Goal: Task Accomplishment & Management: Use online tool/utility

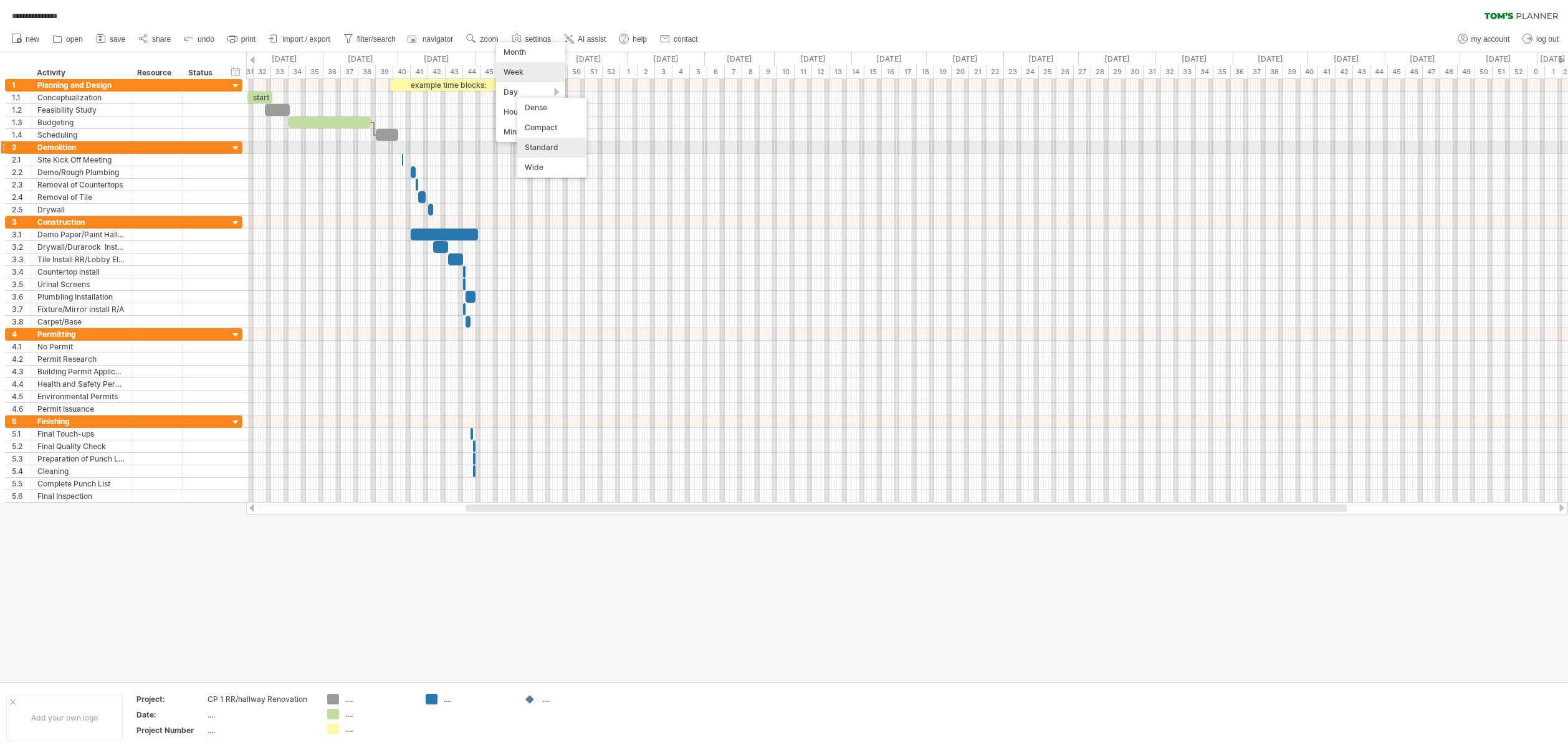
click at [532, 147] on div "Standard" at bounding box center [552, 147] width 69 height 20
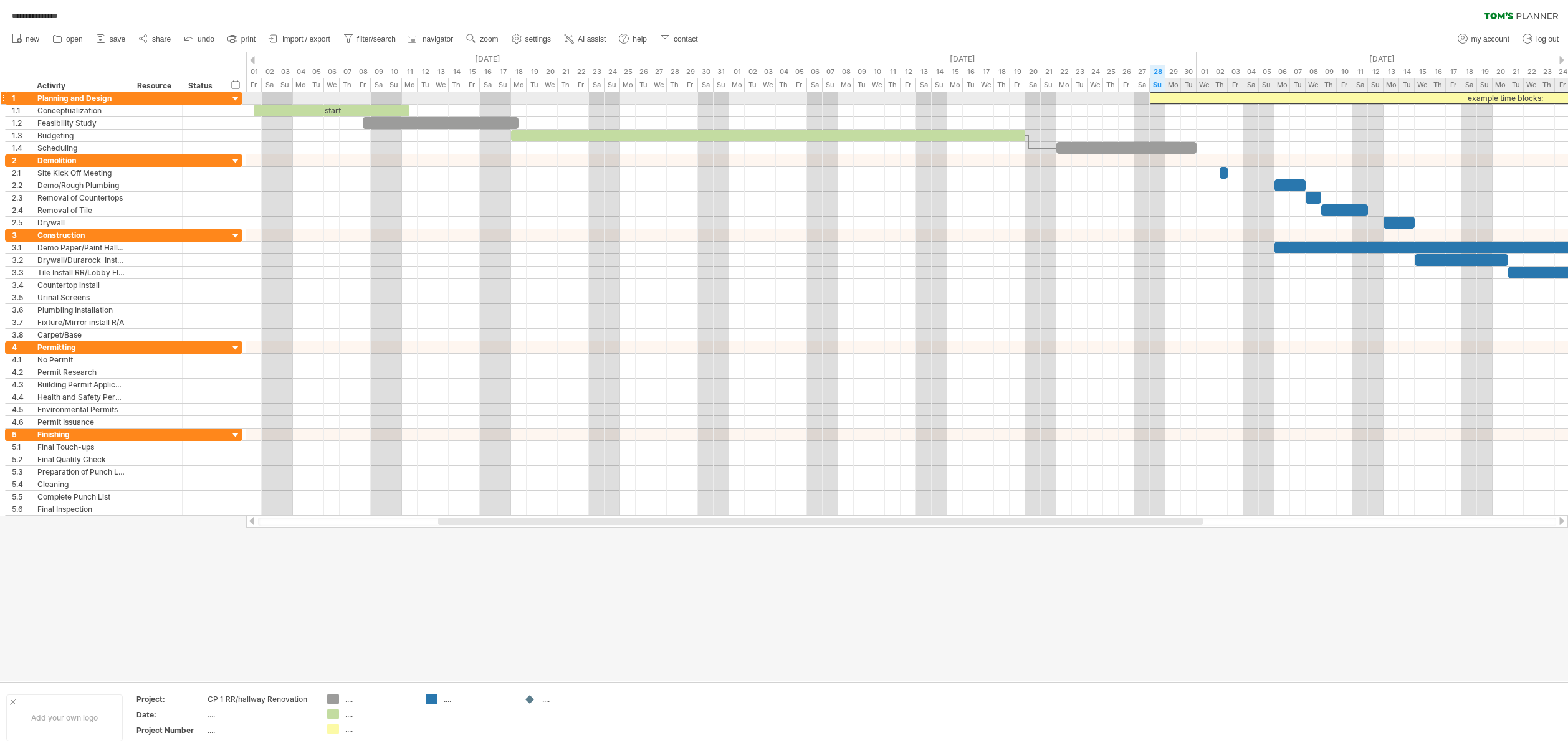
click at [1213, 95] on div "example time blocks:" at bounding box center [1504, 98] width 710 height 11
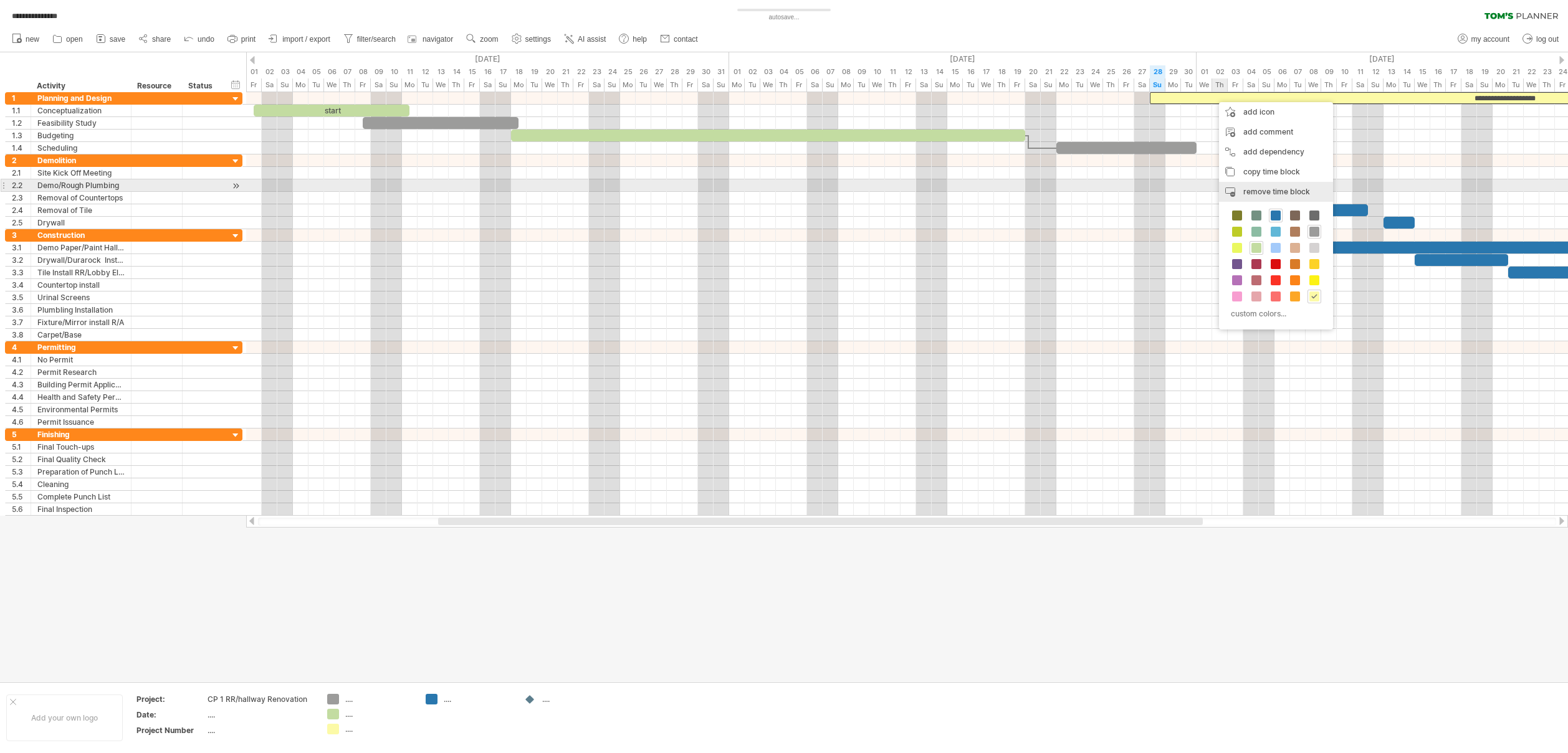
click at [1260, 191] on span "remove time block" at bounding box center [1277, 192] width 67 height 10
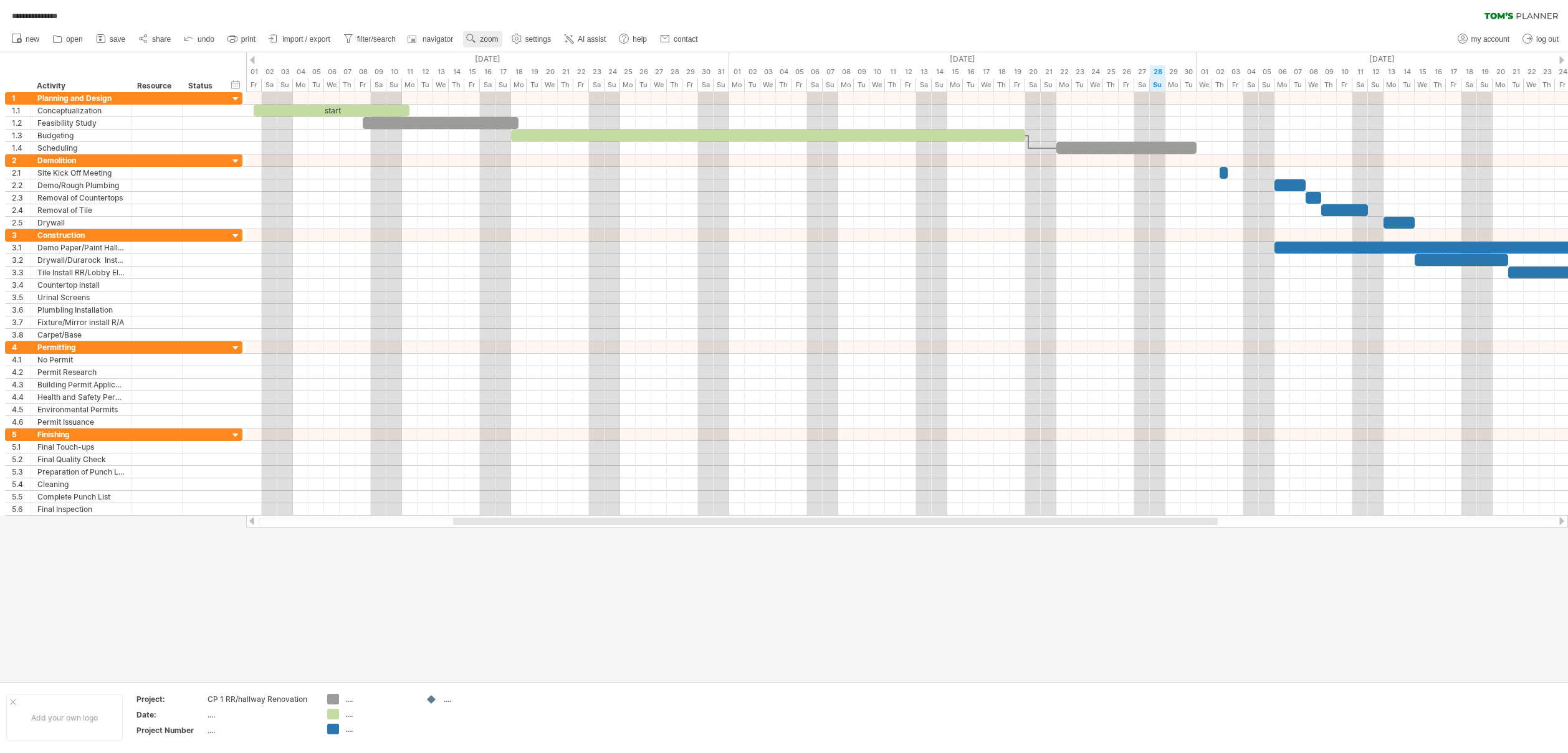
click at [492, 32] on link "zoom" at bounding box center [482, 39] width 38 height 16
click at [532, 89] on div "Day" at bounding box center [533, 88] width 69 height 20
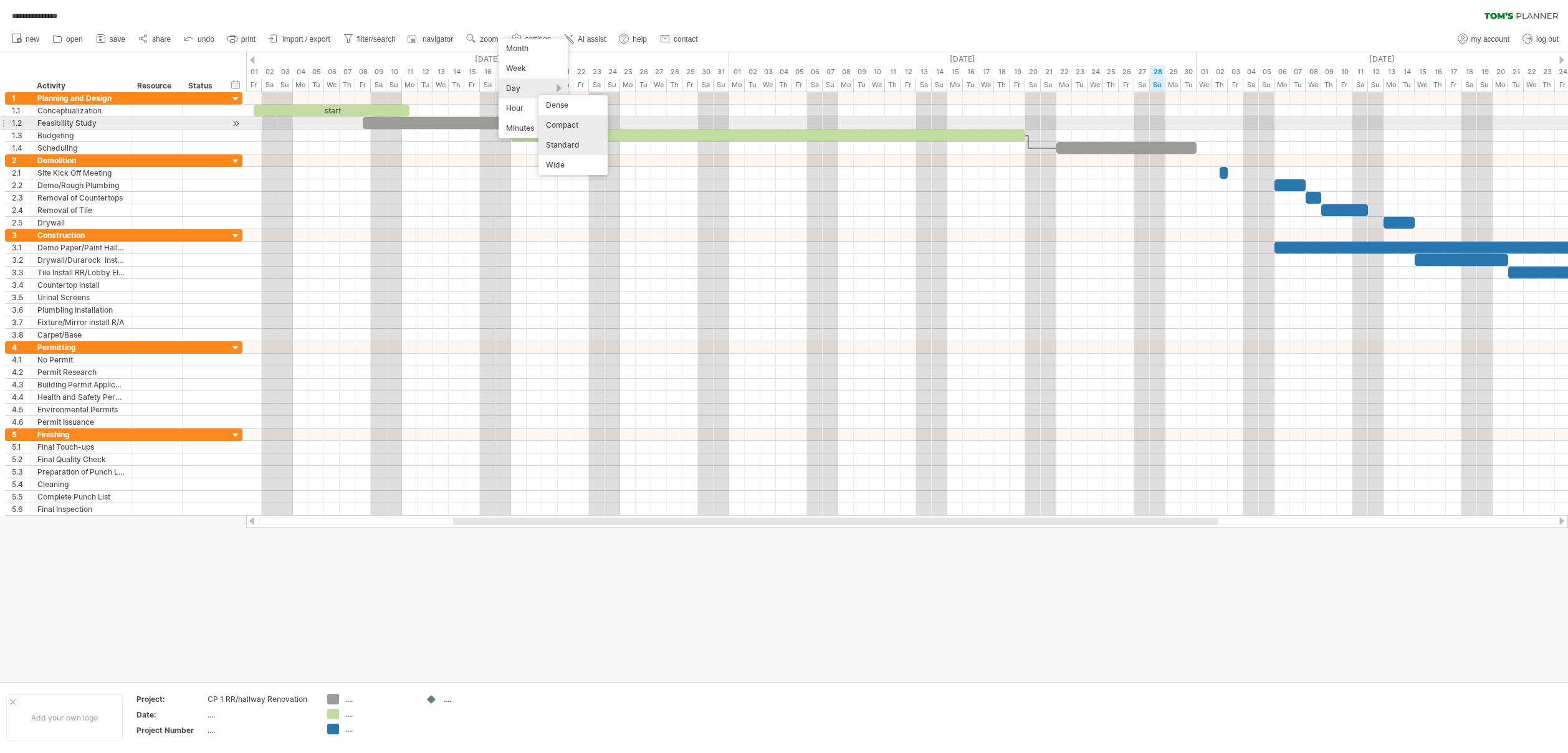
click at [564, 126] on div "Compact" at bounding box center [573, 125] width 69 height 20
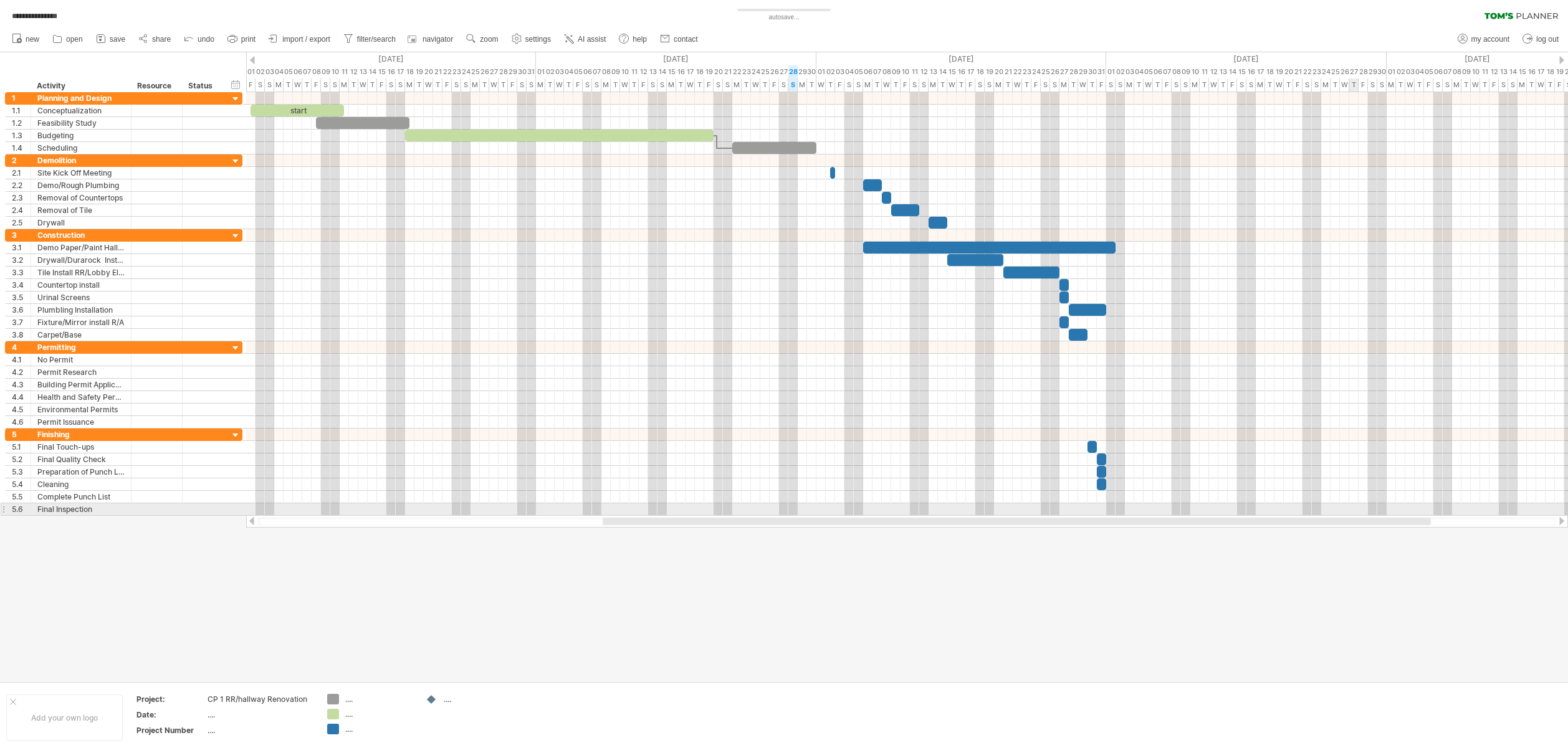
drag, startPoint x: 1354, startPoint y: 521, endPoint x: 1353, endPoint y: 506, distance: 15.0
click at [1353, 506] on div "**********" at bounding box center [784, 376] width 1568 height 753
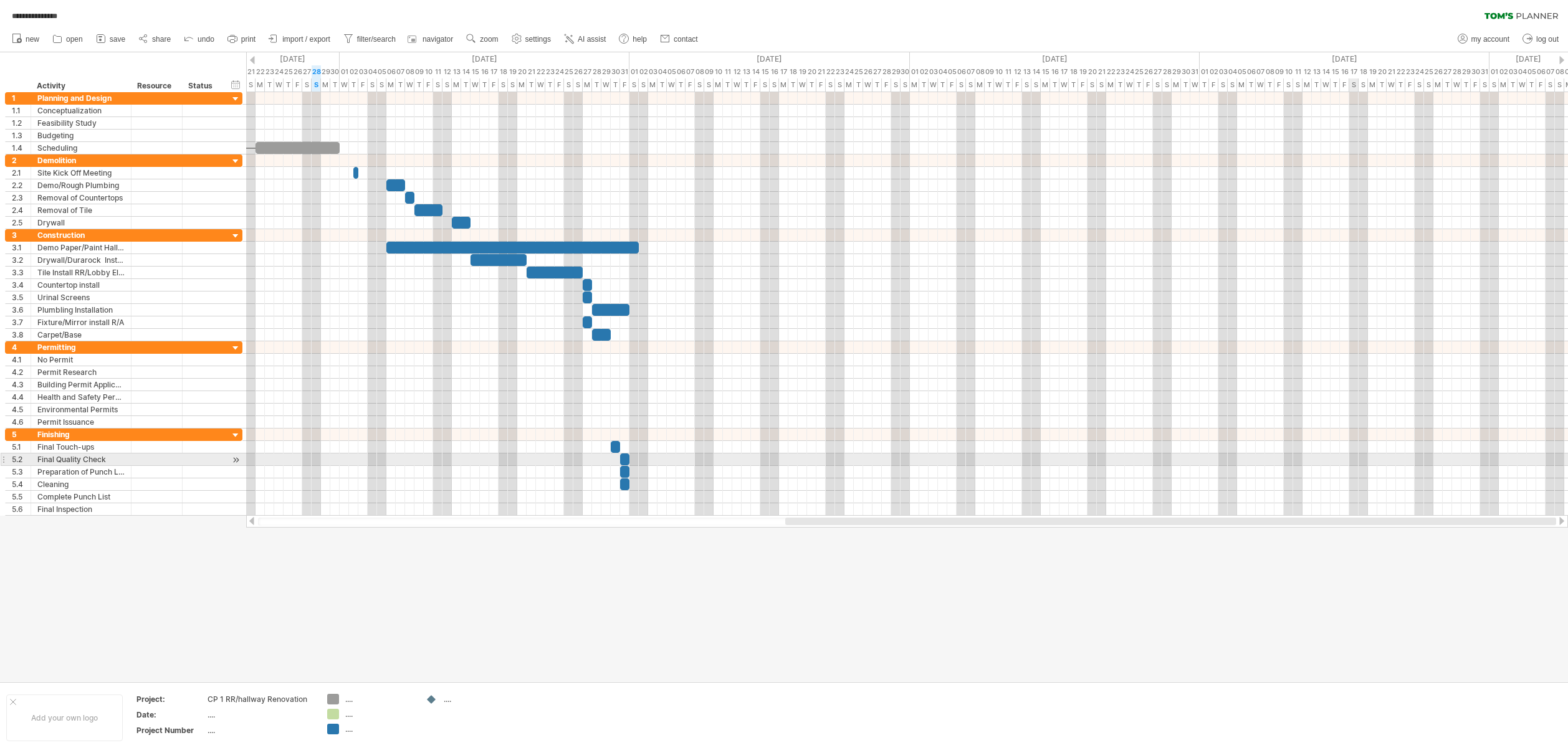
drag, startPoint x: 998, startPoint y: 518, endPoint x: 1374, endPoint y: 452, distance: 381.7
click at [1372, 452] on div "**********" at bounding box center [784, 376] width 1568 height 753
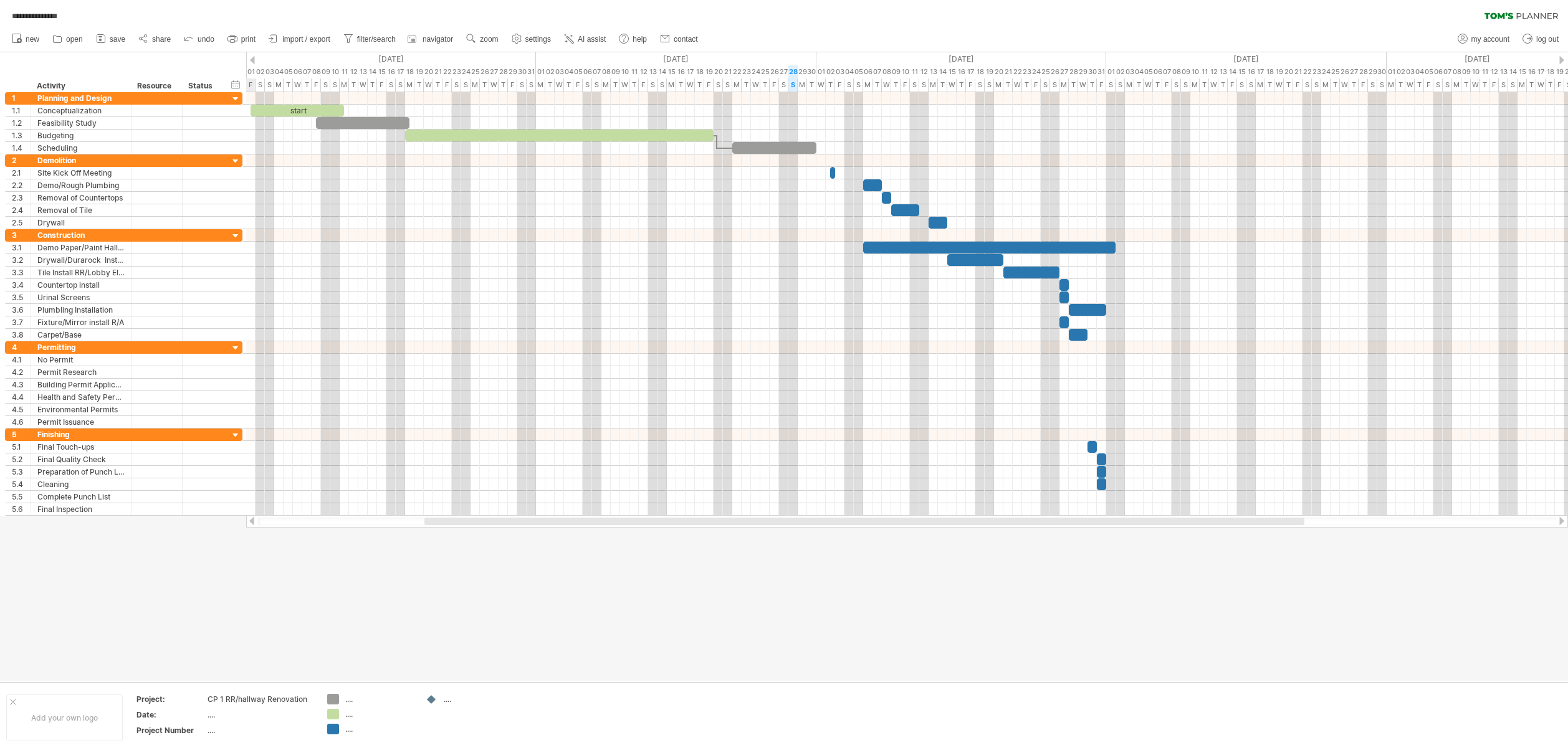
drag, startPoint x: 689, startPoint y: 522, endPoint x: 433, endPoint y: 536, distance: 256.4
click at [433, 536] on div "**********" at bounding box center [784, 376] width 1568 height 753
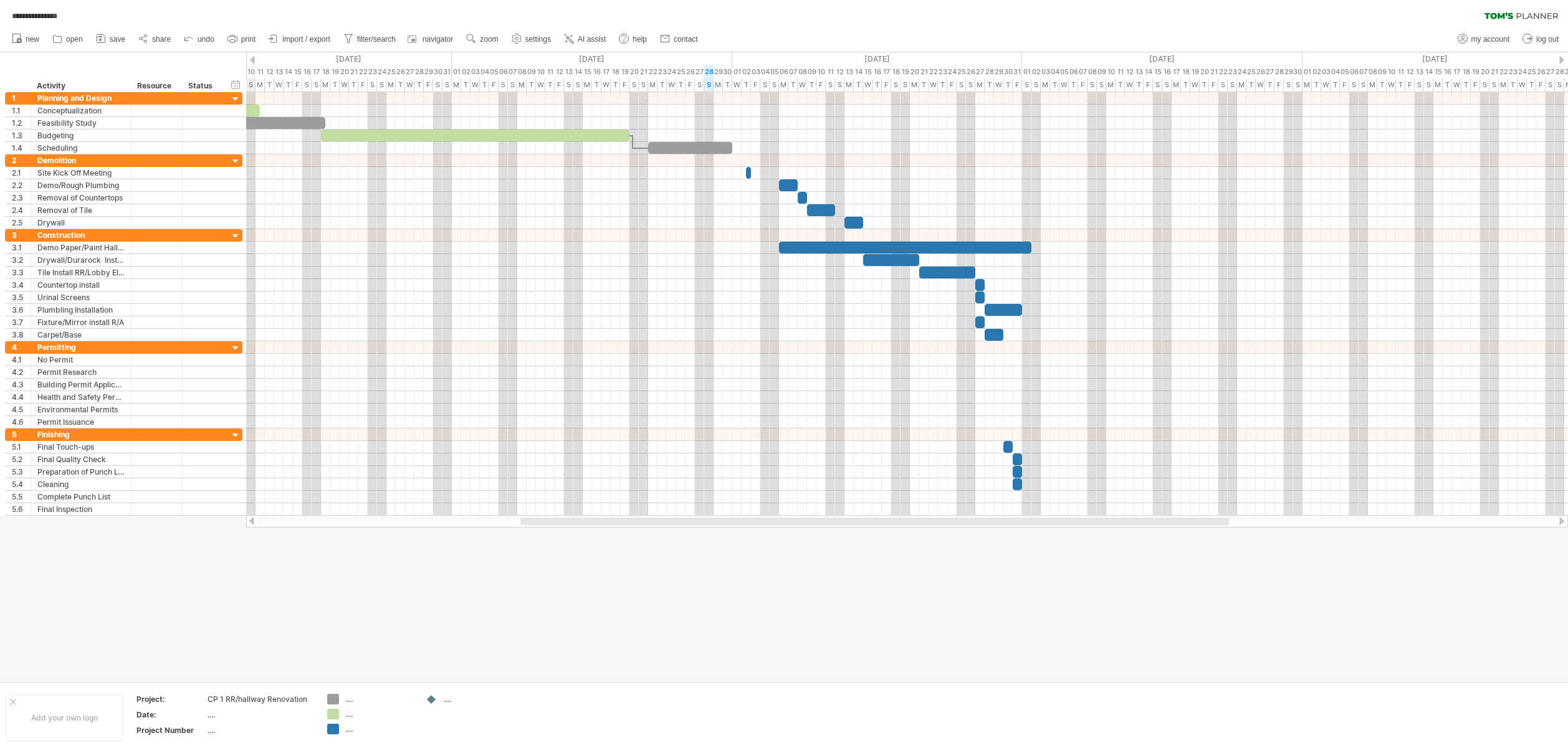
drag, startPoint x: 473, startPoint y: 524, endPoint x: 526, endPoint y: 526, distance: 53.0
click at [526, 526] on div at bounding box center [907, 521] width 1322 height 12
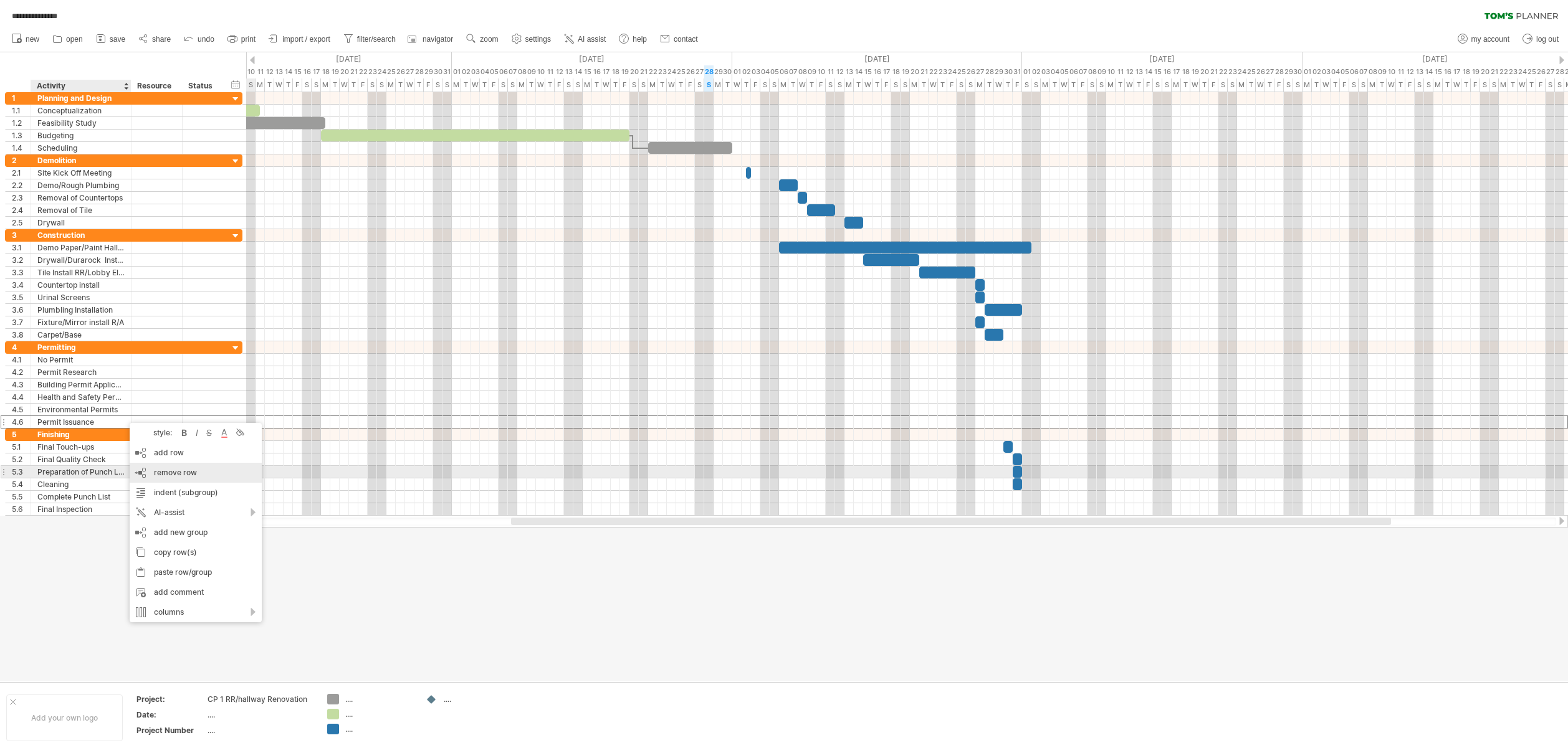
click at [173, 474] on span "remove row" at bounding box center [175, 472] width 43 height 10
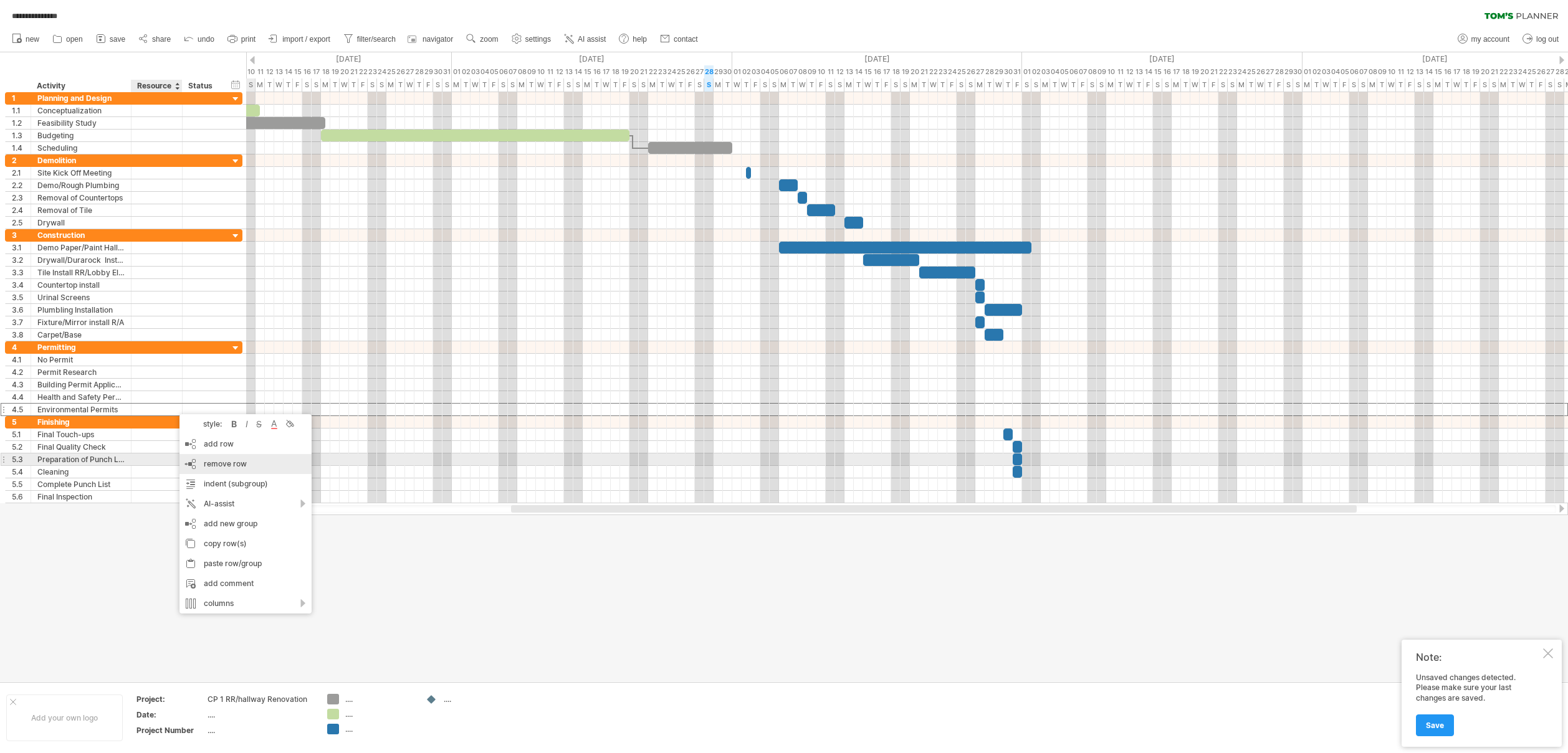
click at [211, 461] on span "remove row" at bounding box center [224, 464] width 43 height 10
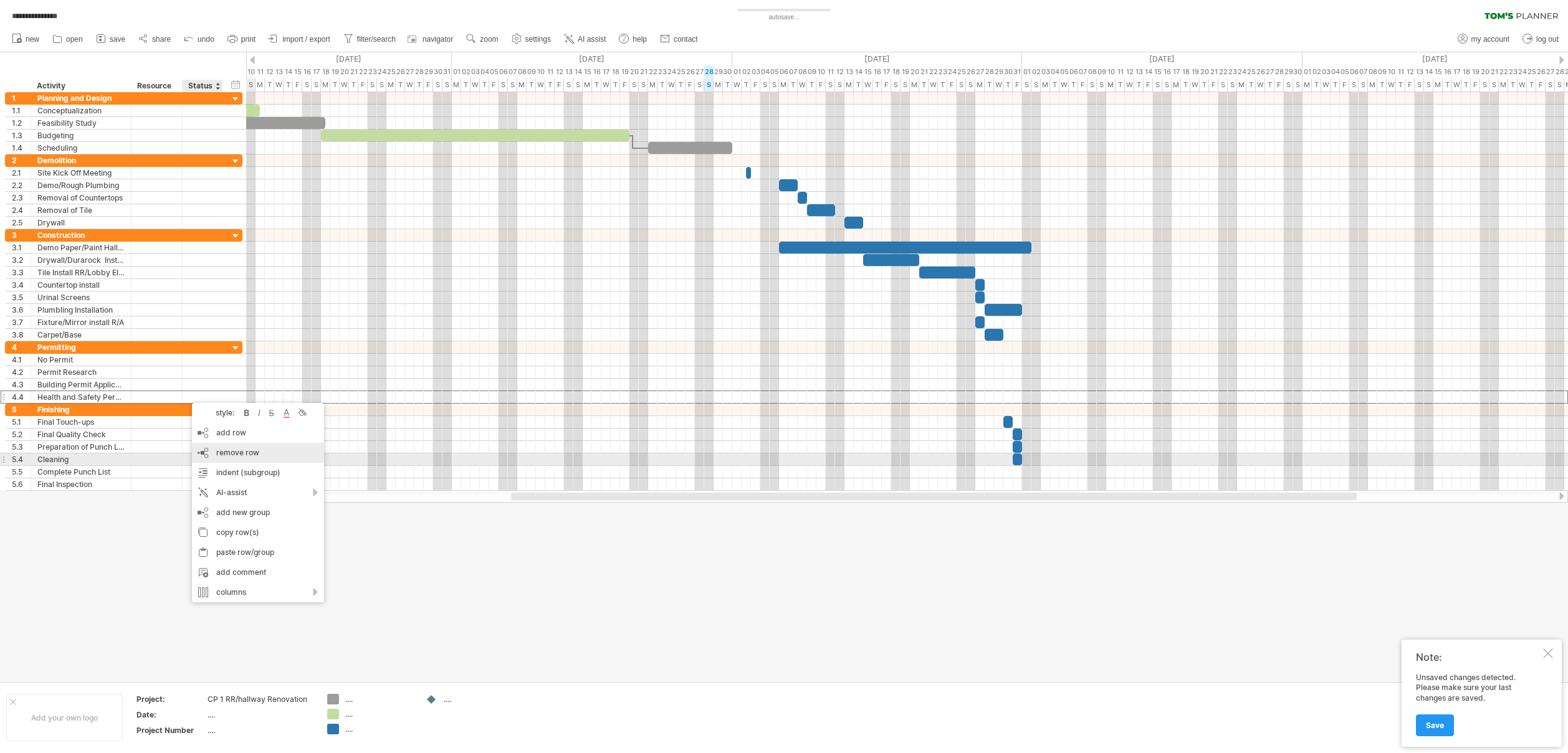
click at [221, 454] on span "remove row" at bounding box center [237, 452] width 43 height 10
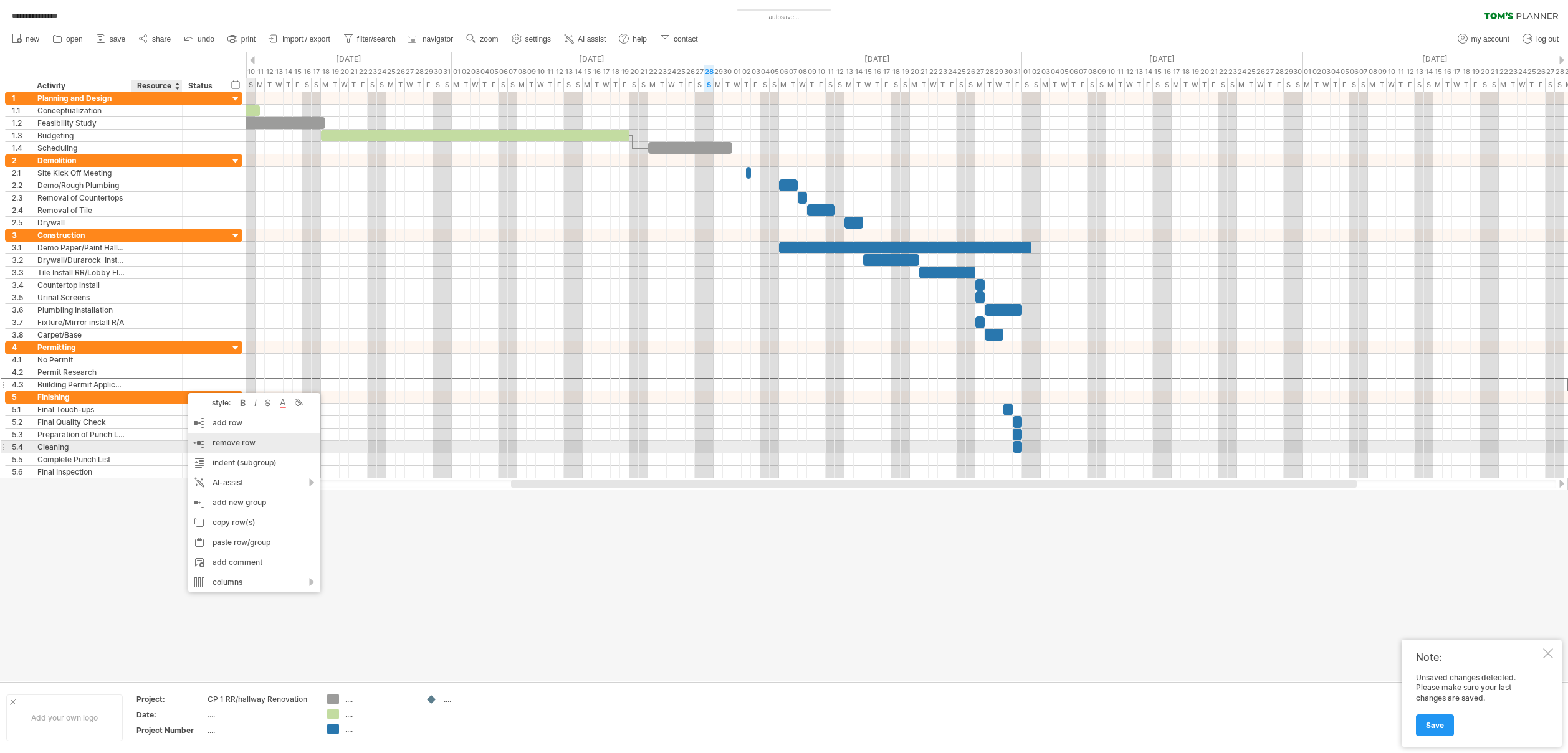
click at [218, 444] on span "remove row" at bounding box center [234, 443] width 43 height 10
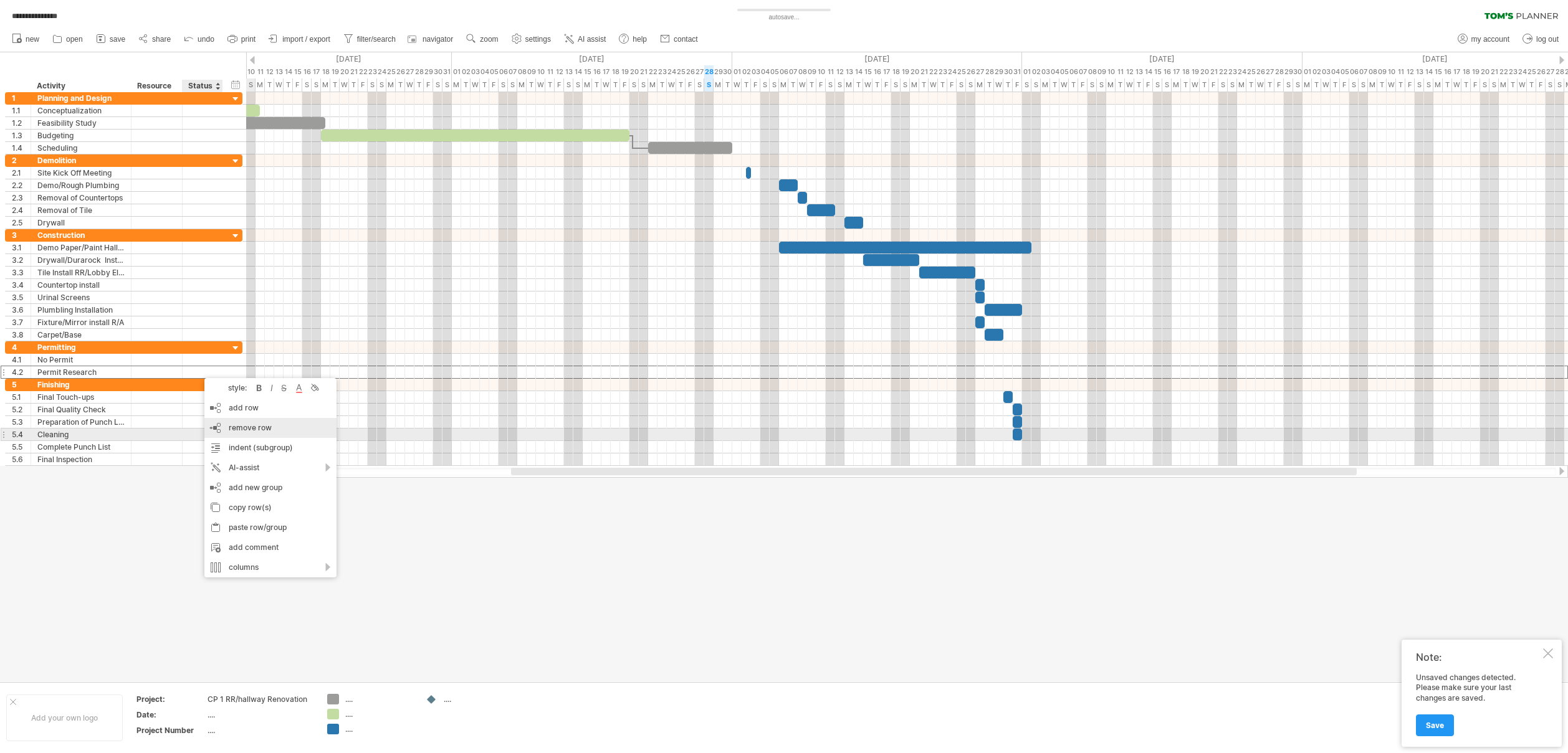
click at [234, 429] on span "remove row" at bounding box center [249, 428] width 43 height 10
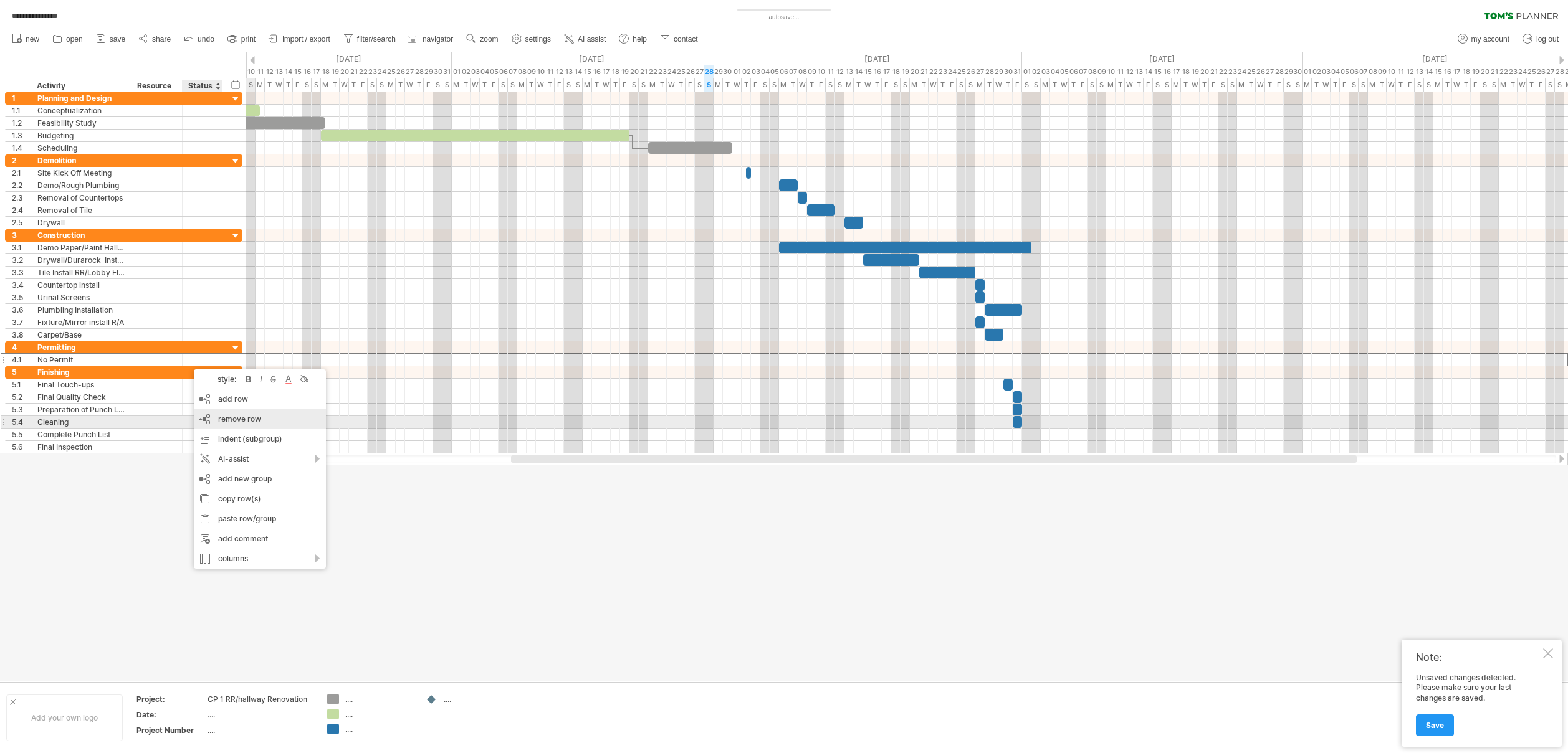
click at [232, 423] on span "remove row" at bounding box center [239, 419] width 43 height 10
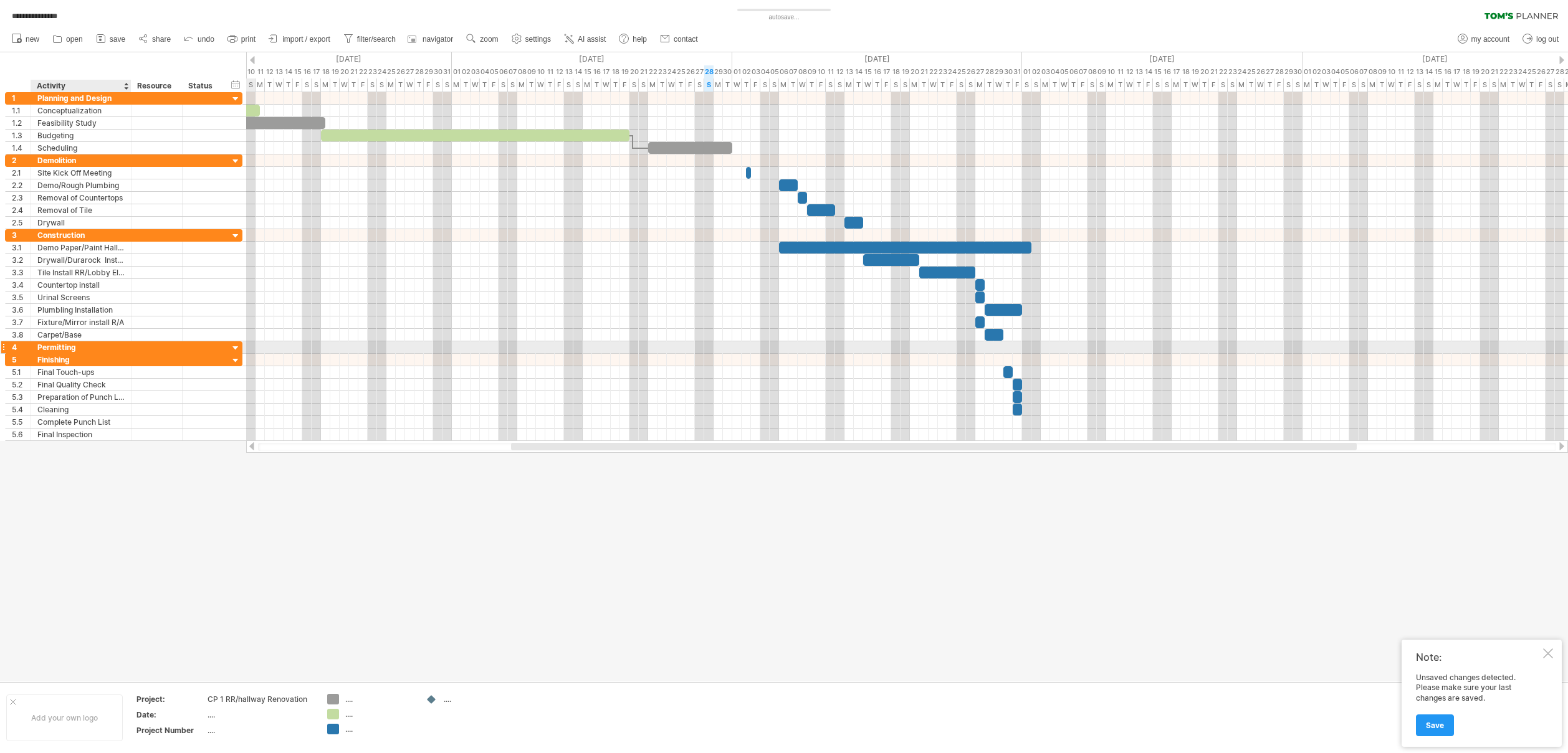
click at [86, 344] on div "Permitting" at bounding box center [80, 347] width 87 height 11
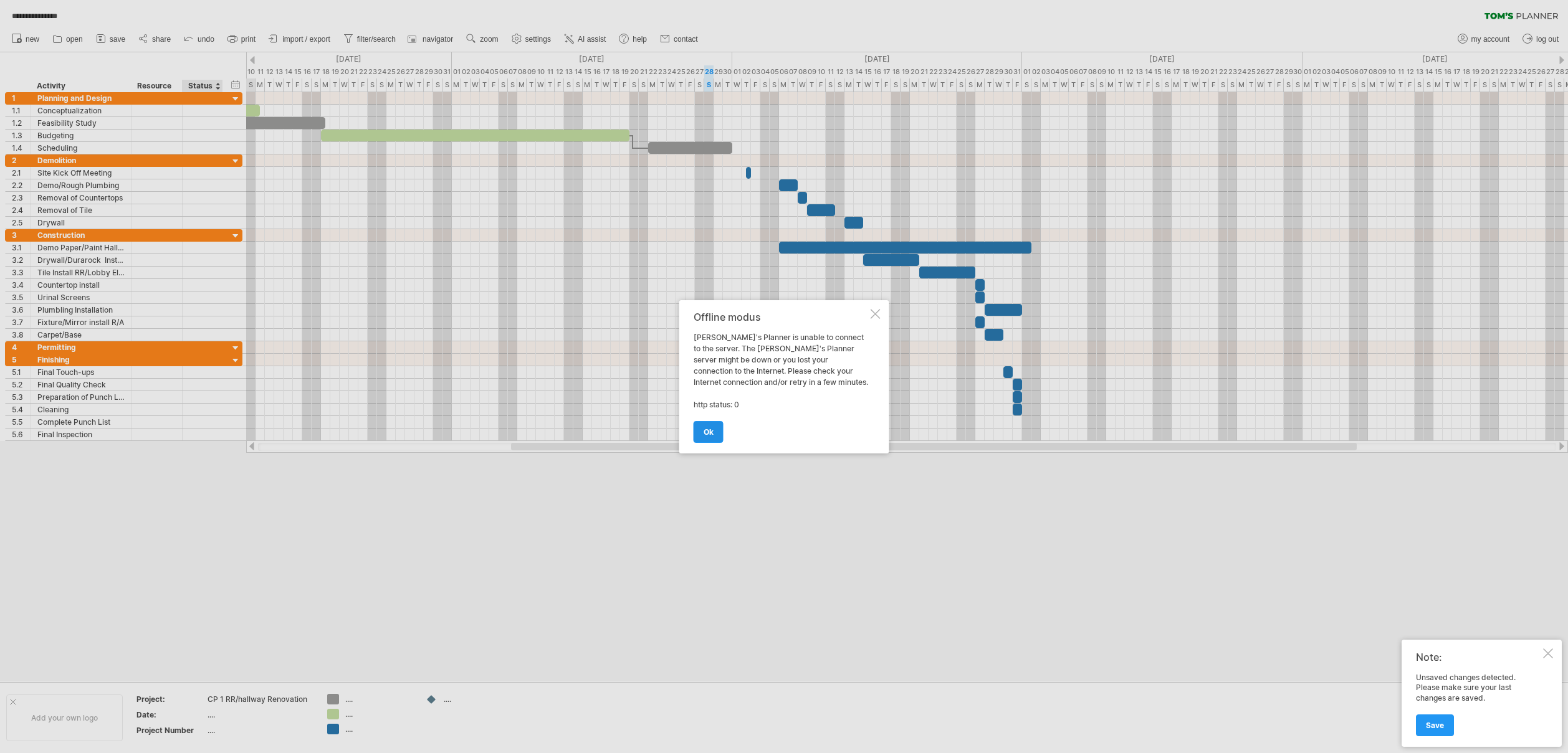
click at [707, 430] on span "ok" at bounding box center [709, 432] width 10 height 10
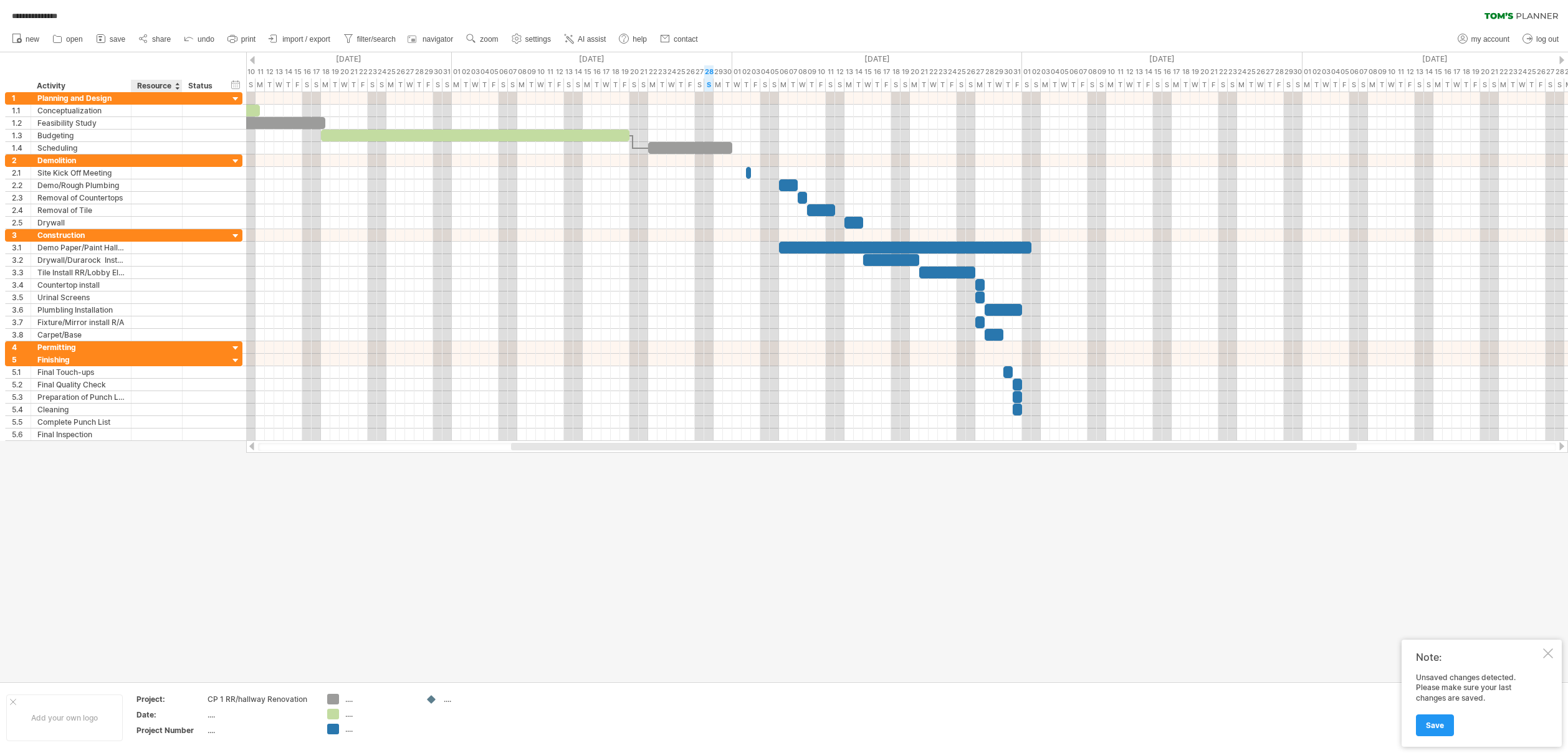
click at [127, 487] on div at bounding box center [784, 366] width 1568 height 629
click at [80, 345] on div "Permitting" at bounding box center [80, 347] width 87 height 11
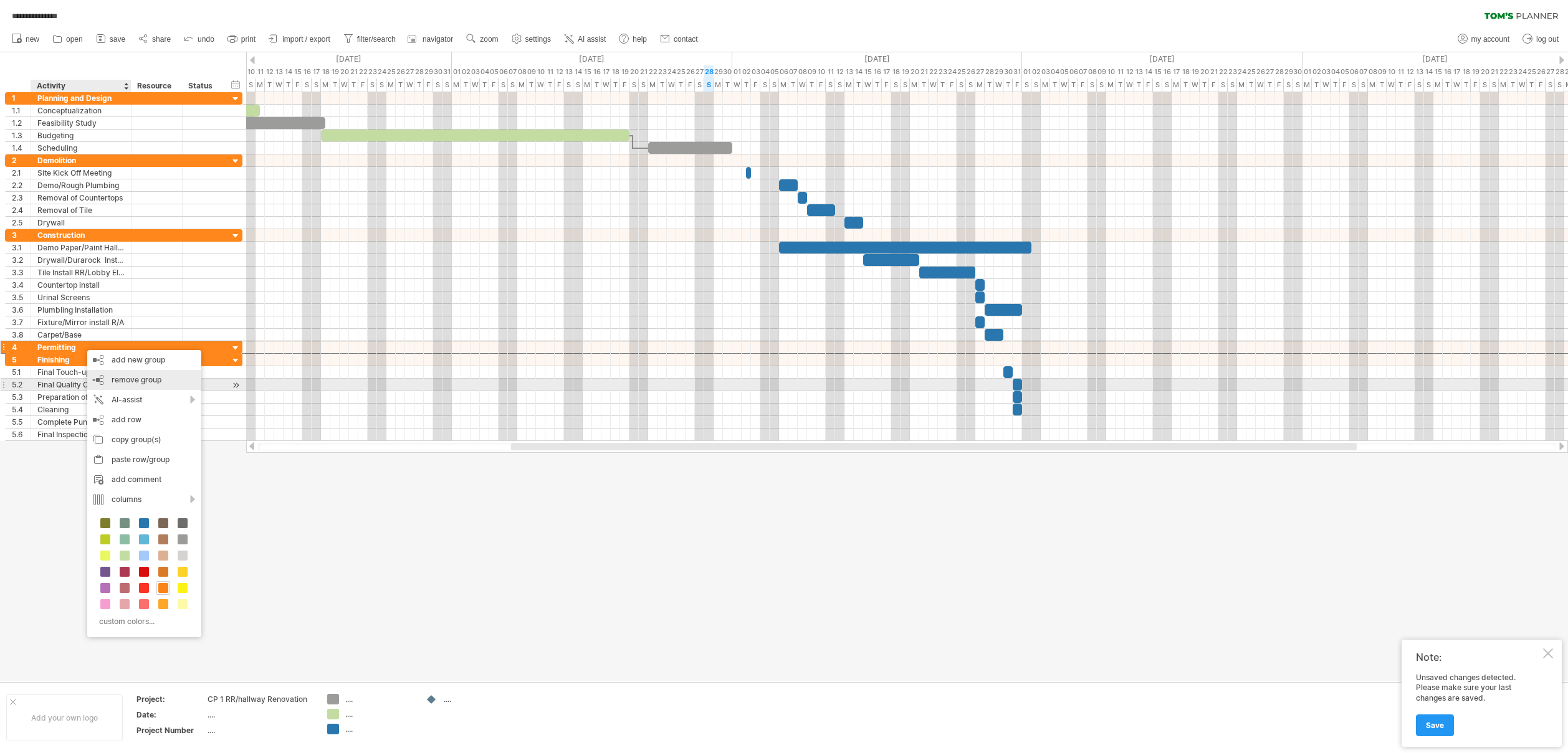
click at [129, 380] on span "remove group" at bounding box center [137, 380] width 50 height 10
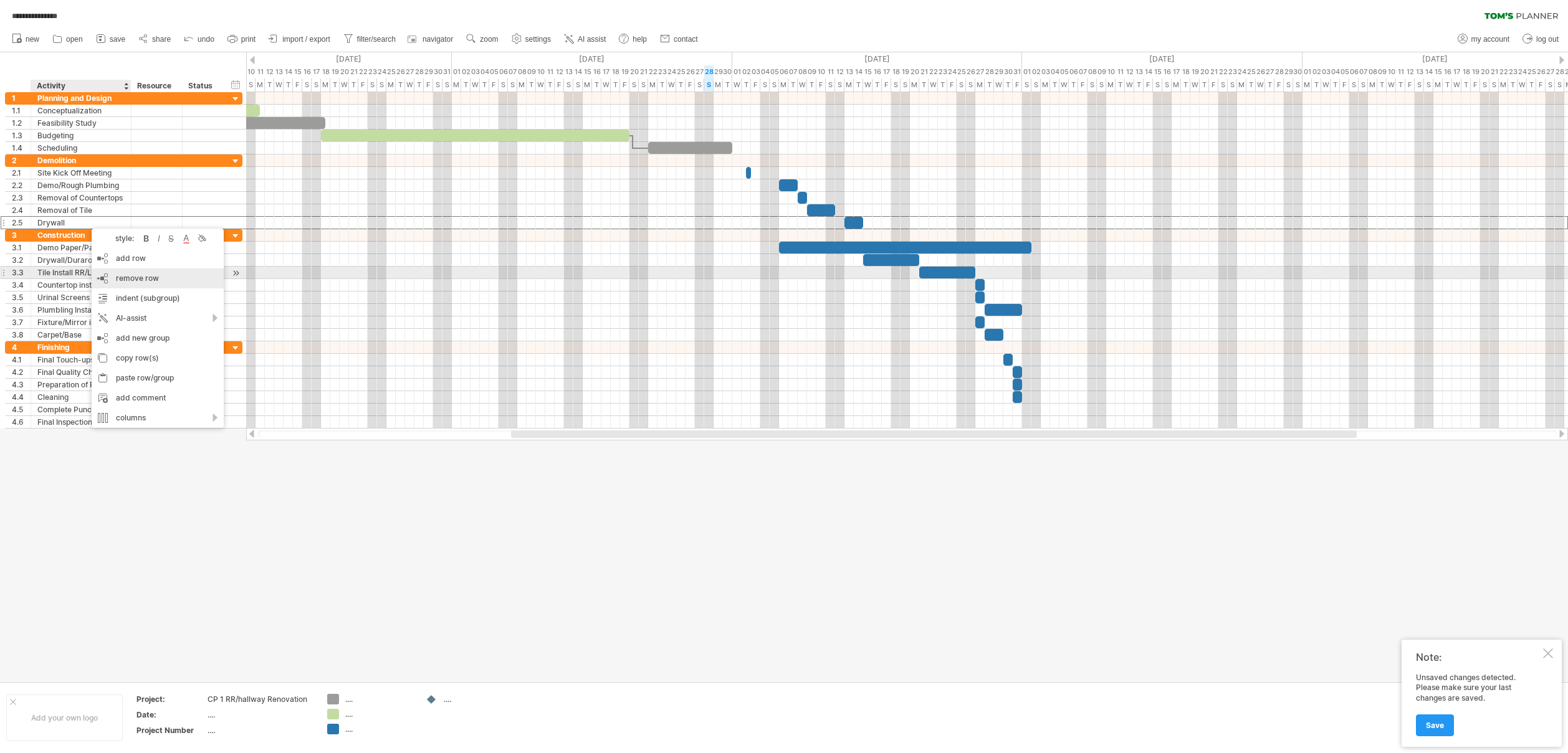
click at [125, 277] on span "remove row" at bounding box center [137, 278] width 43 height 10
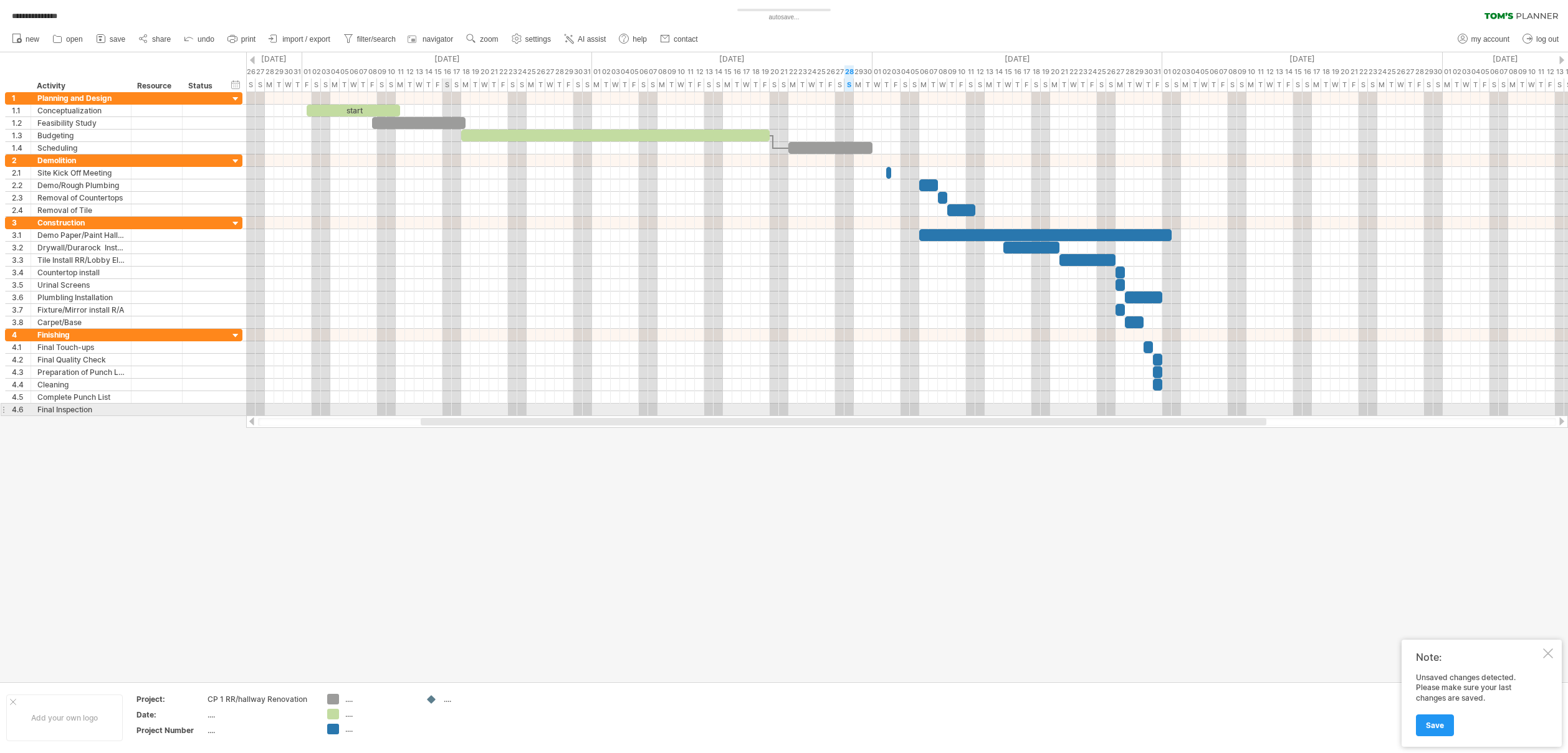
drag, startPoint x: 540, startPoint y: 420, endPoint x: 449, endPoint y: 409, distance: 91.7
click at [449, 409] on div "**********" at bounding box center [784, 376] width 1568 height 753
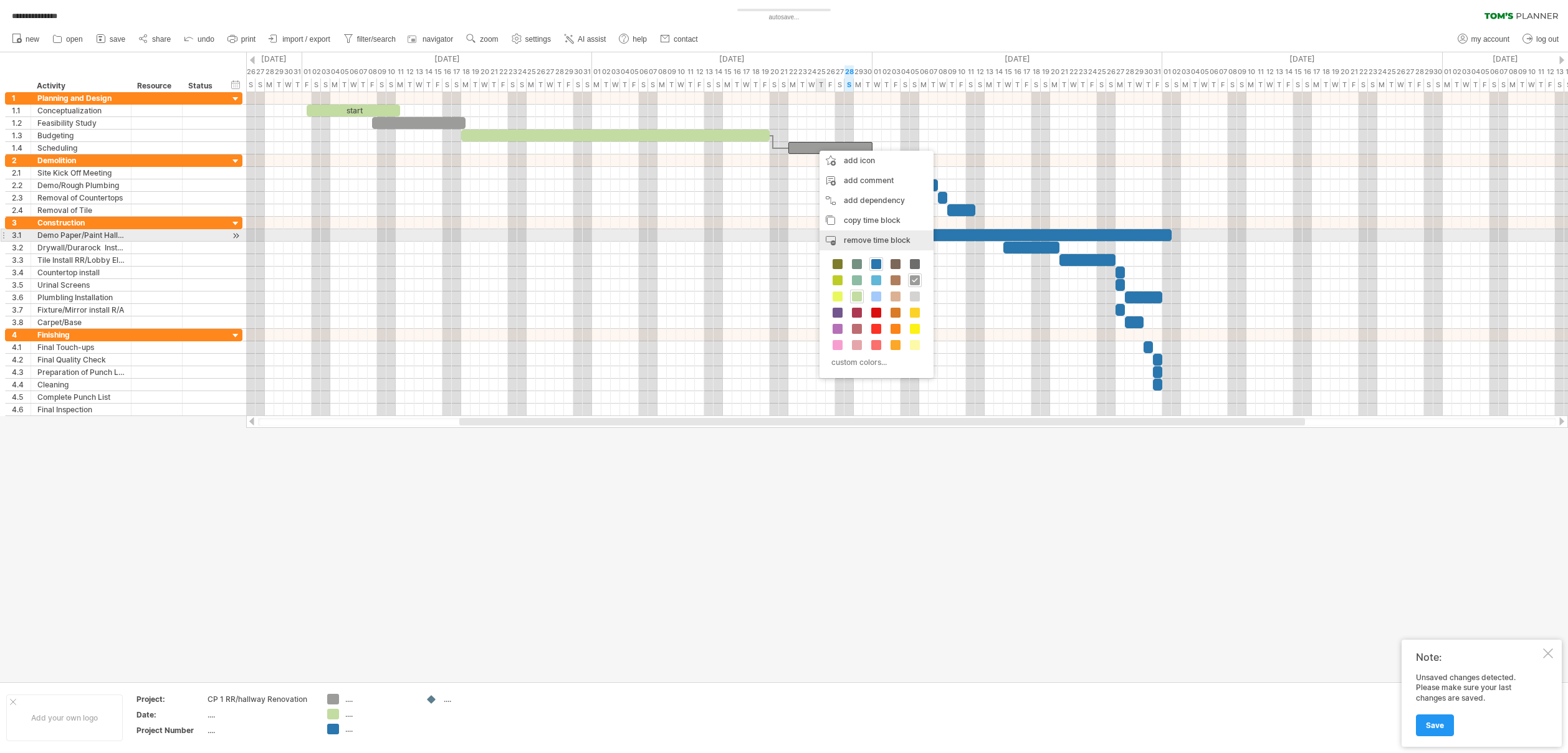
click at [841, 238] on div "remove time block remove selected items" at bounding box center [876, 240] width 114 height 20
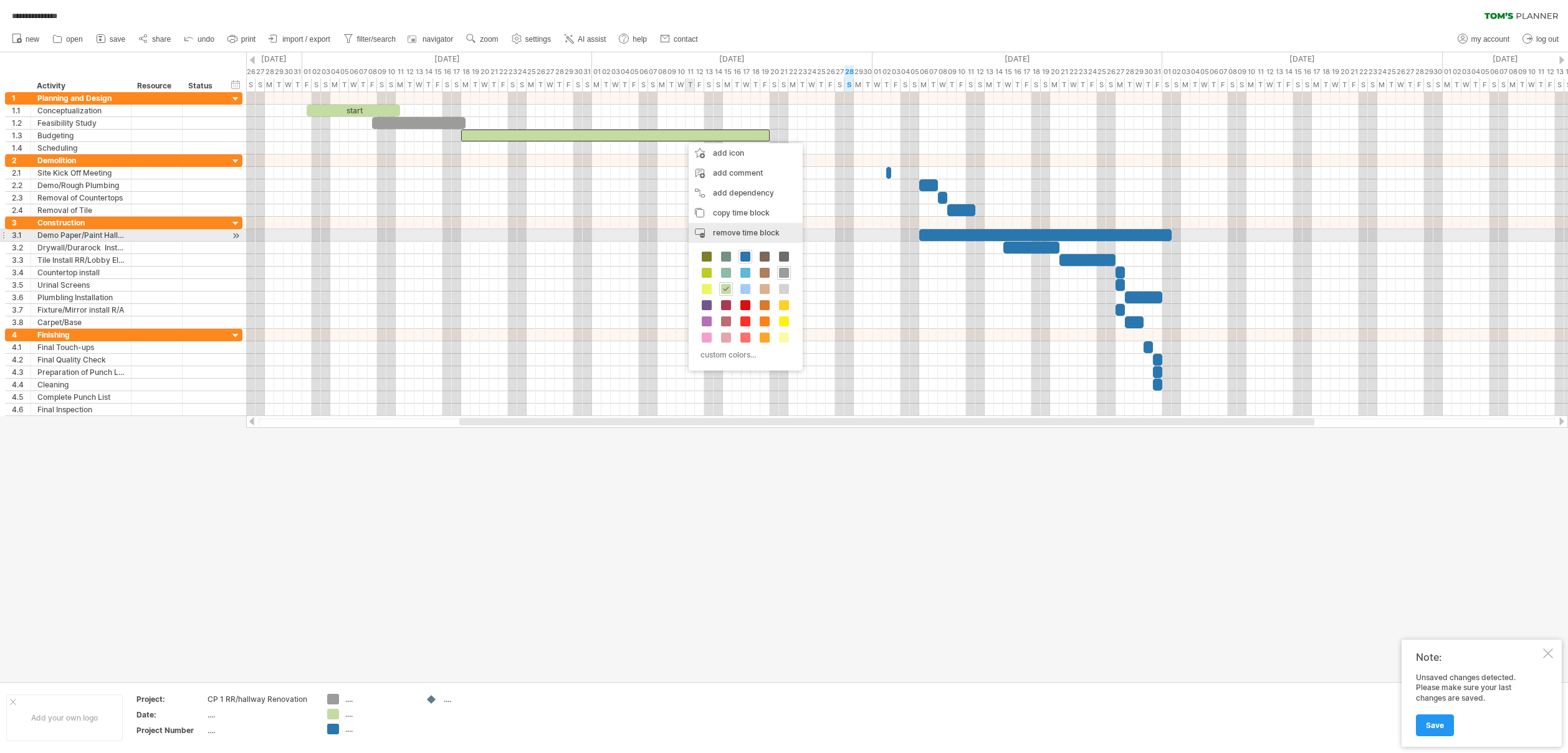
click at [722, 234] on span "remove time block" at bounding box center [746, 233] width 67 height 10
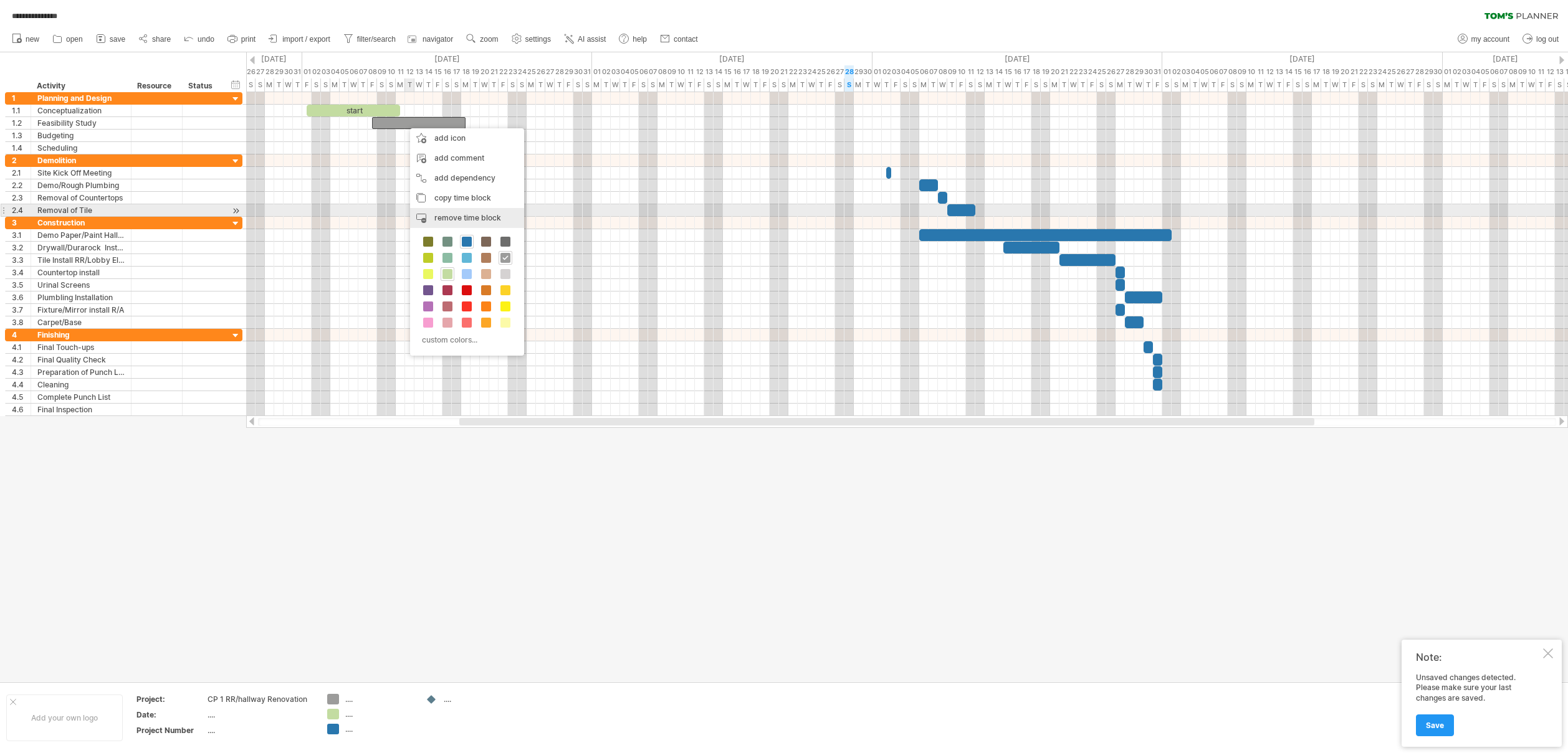
click at [444, 214] on span "remove time block" at bounding box center [468, 218] width 67 height 10
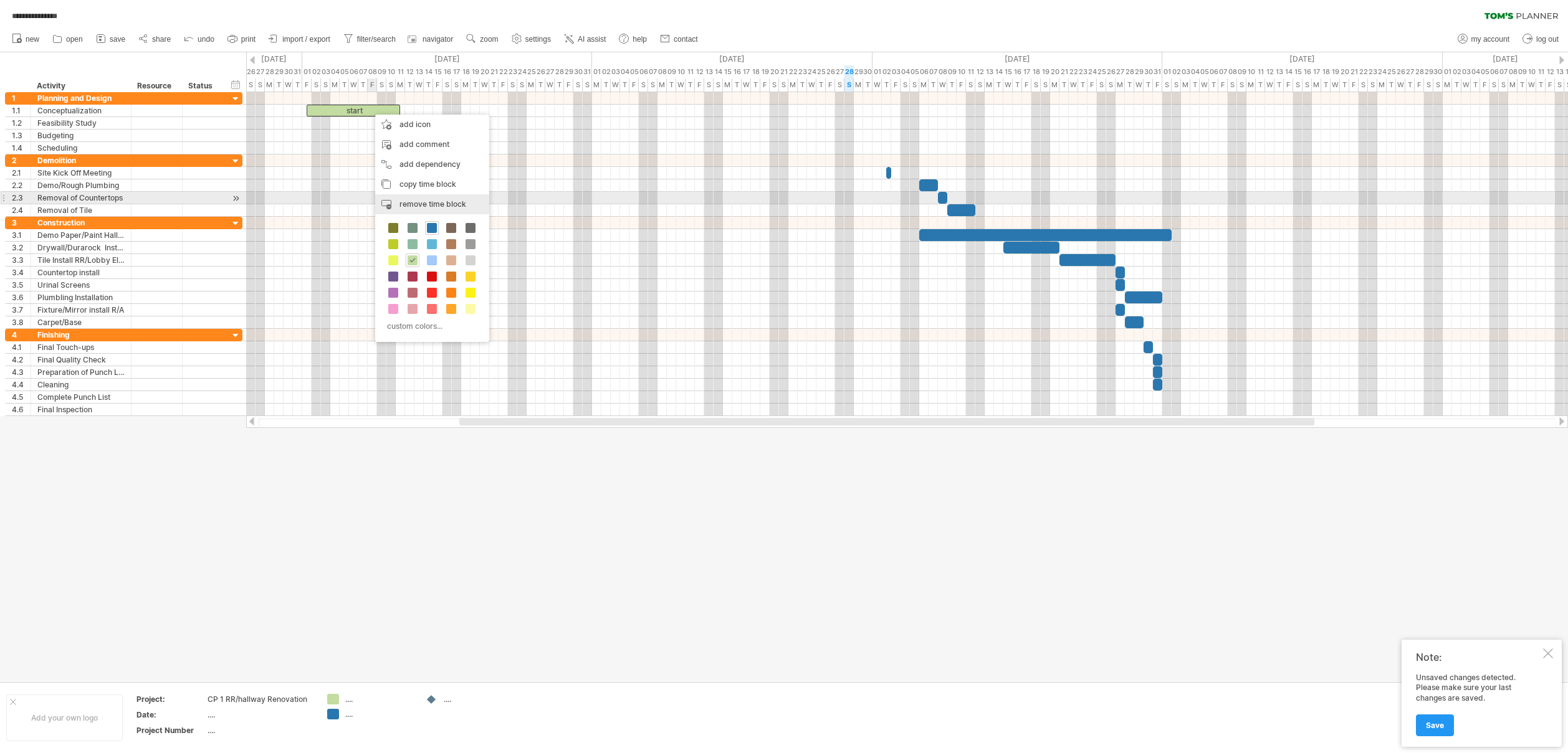
click at [413, 201] on span "remove time block" at bounding box center [433, 204] width 67 height 10
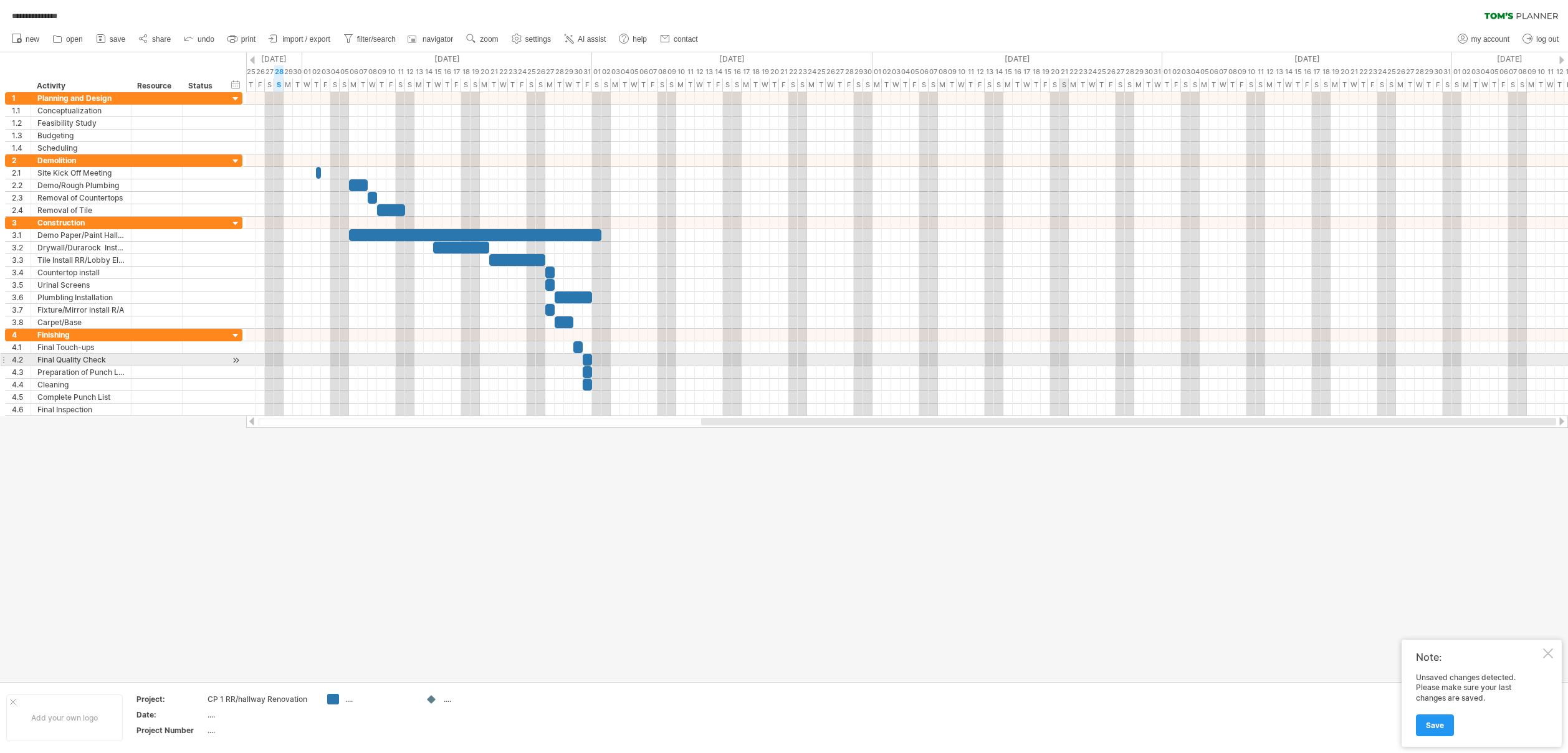
drag, startPoint x: 484, startPoint y: 420, endPoint x: 1059, endPoint y: 359, distance: 578.2
click at [1059, 359] on div "**********" at bounding box center [784, 376] width 1568 height 753
click at [306, 160] on div at bounding box center [907, 160] width 1322 height 12
click at [315, 87] on div "T" at bounding box center [316, 85] width 10 height 13
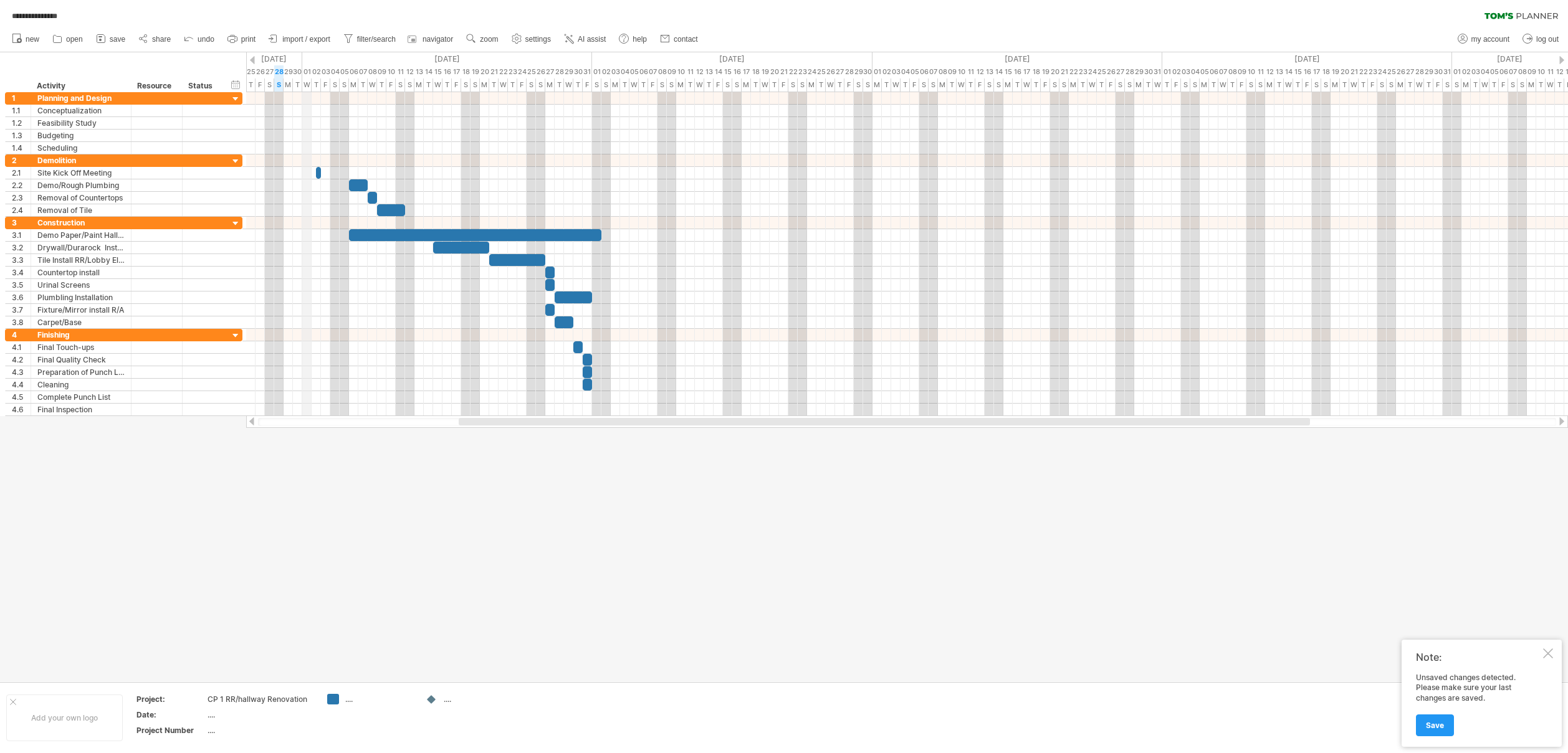
click at [307, 84] on div "W" at bounding box center [307, 85] width 10 height 13
click at [96, 38] on icon at bounding box center [100, 39] width 8 height 8
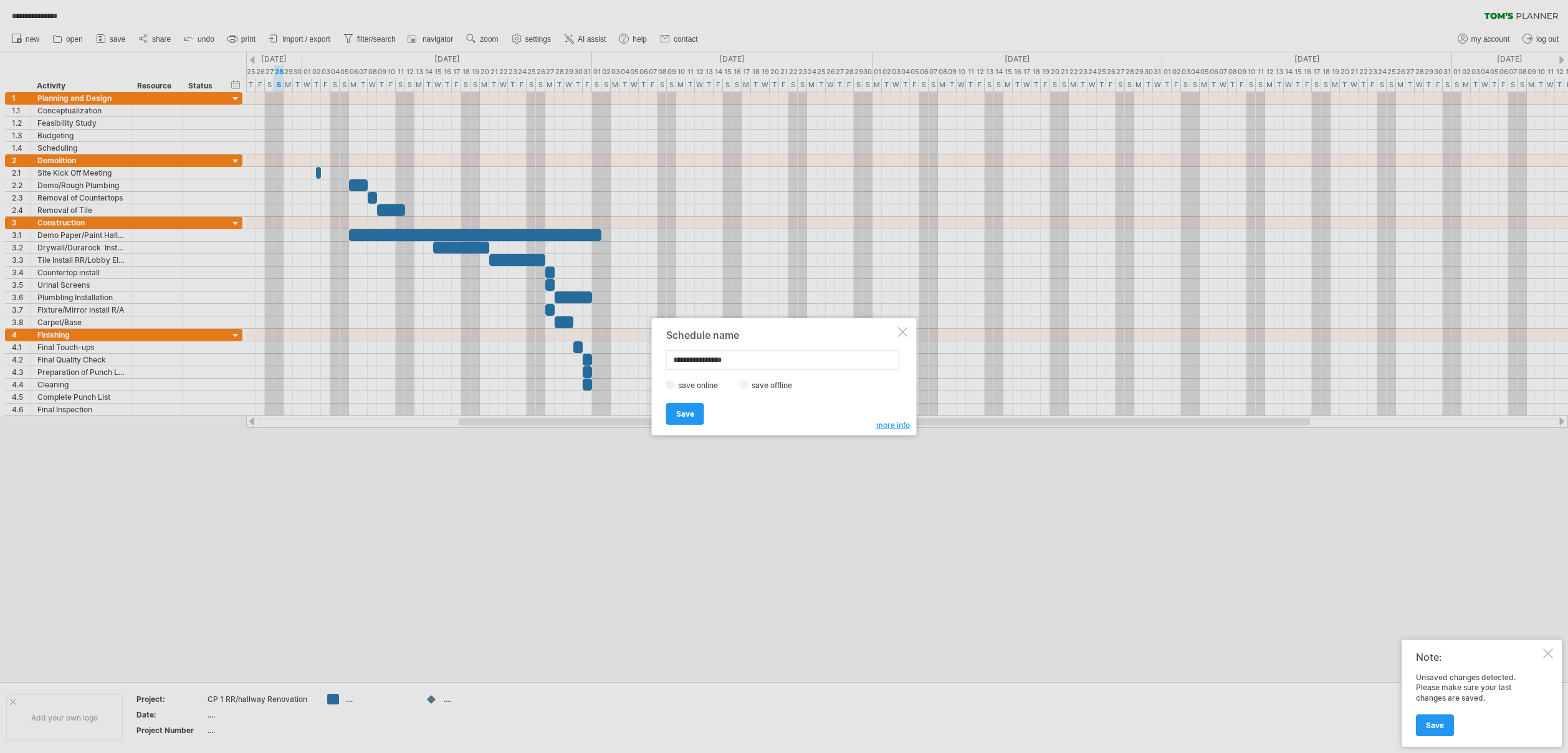
click at [706, 358] on input "**********" at bounding box center [783, 360] width 233 height 20
click at [702, 361] on input "**********" at bounding box center [783, 360] width 233 height 20
type input "**********"
click at [902, 329] on div at bounding box center [902, 332] width 10 height 10
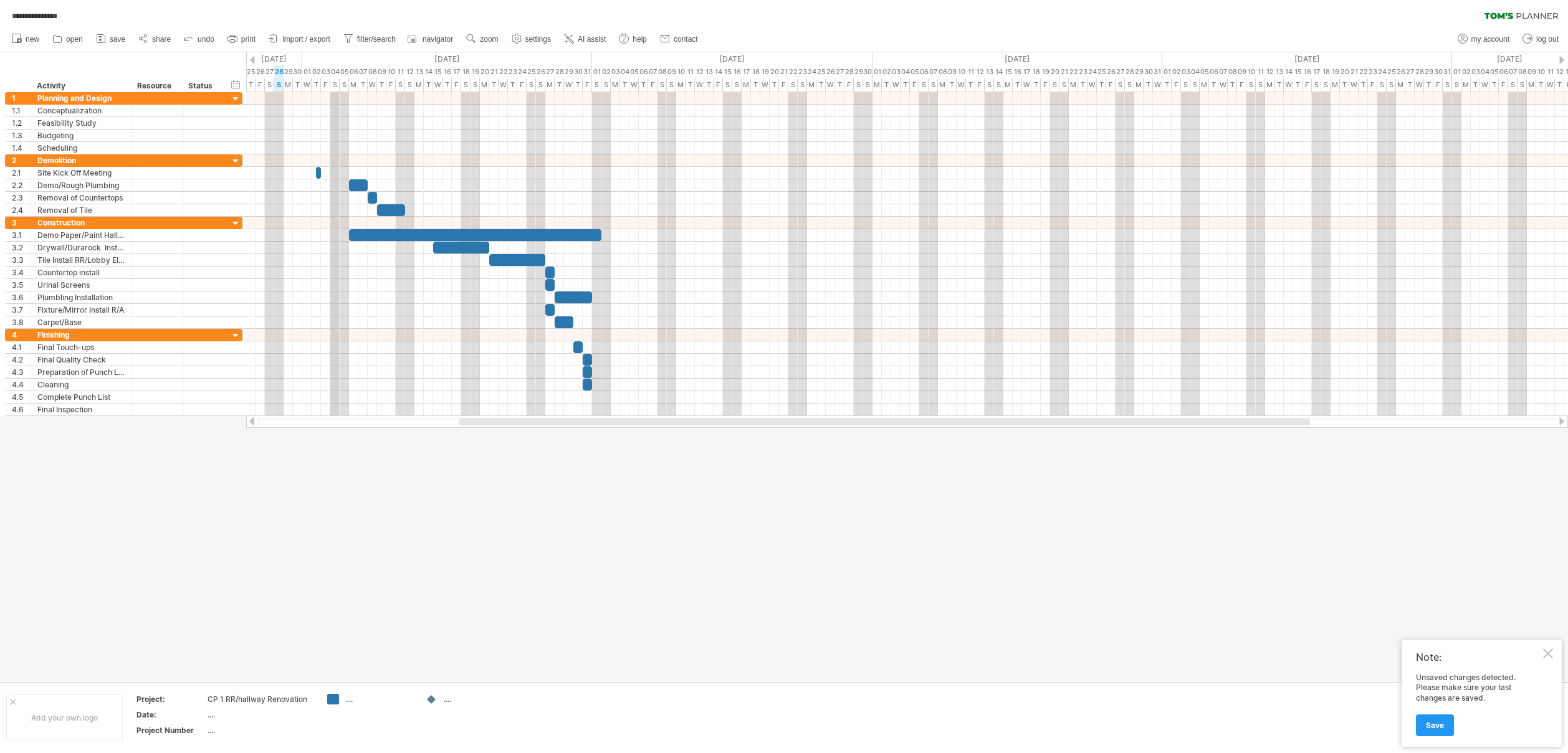
click at [337, 82] on div "S" at bounding box center [335, 85] width 10 height 13
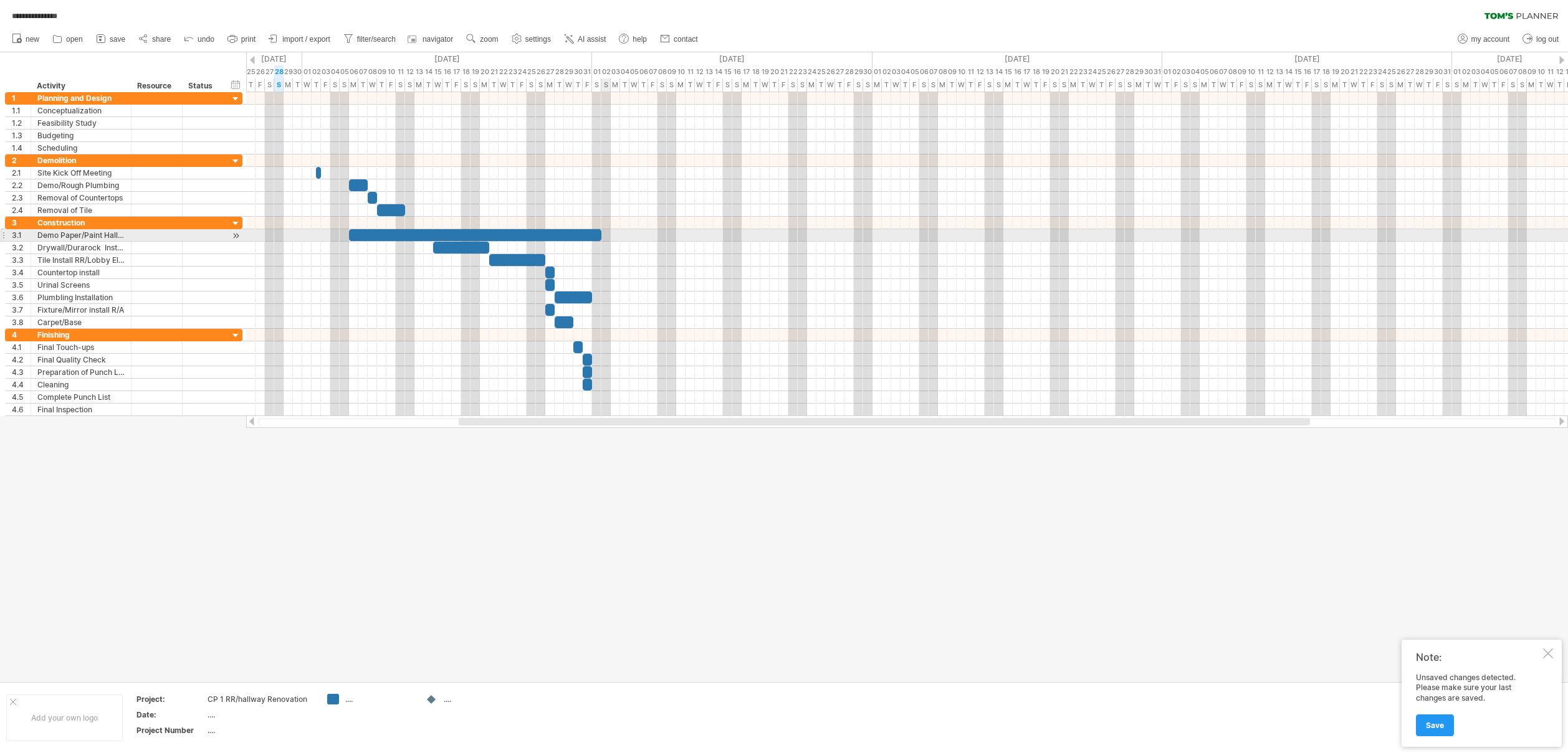
click at [607, 237] on div at bounding box center [907, 235] width 1322 height 12
click at [602, 237] on span at bounding box center [601, 235] width 5 height 11
drag, startPoint x: 602, startPoint y: 237, endPoint x: 592, endPoint y: 239, distance: 10.2
click at [592, 239] on span at bounding box center [591, 235] width 5 height 11
drag, startPoint x: 591, startPoint y: 240, endPoint x: 583, endPoint y: 241, distance: 8.1
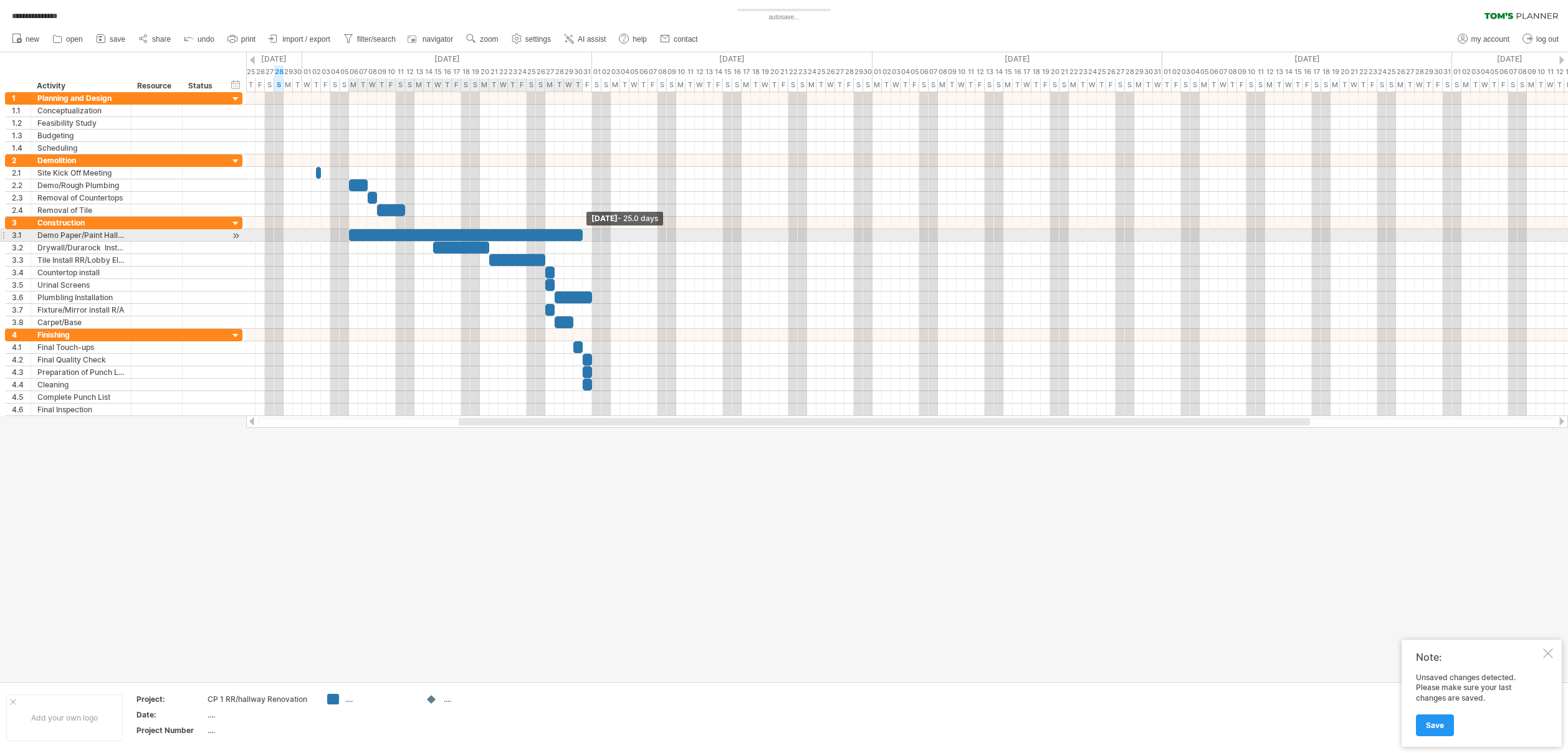
click at [583, 241] on span at bounding box center [582, 235] width 5 height 11
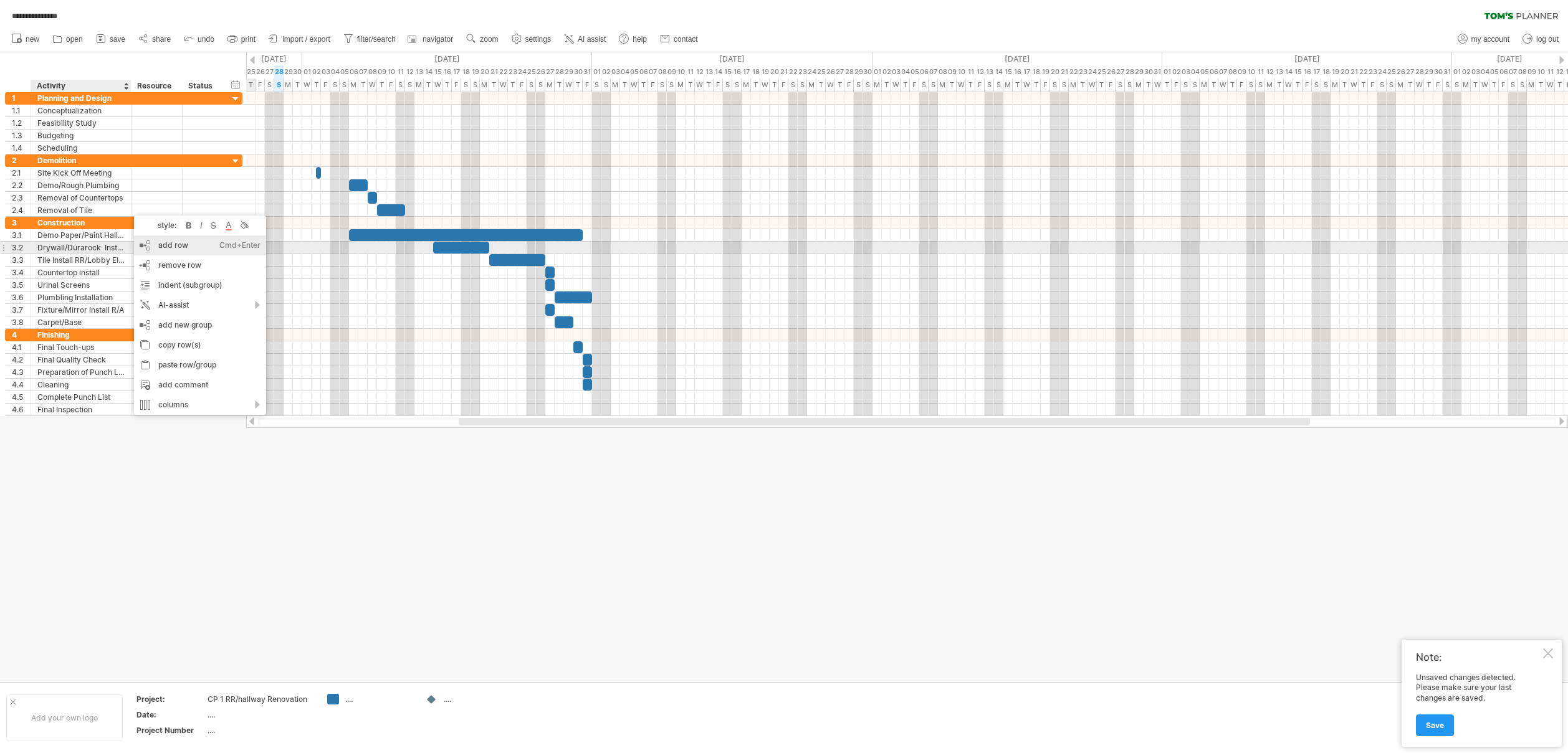
click at [170, 244] on div "add row Ctrl+Enter Cmd+Enter" at bounding box center [200, 245] width 132 height 20
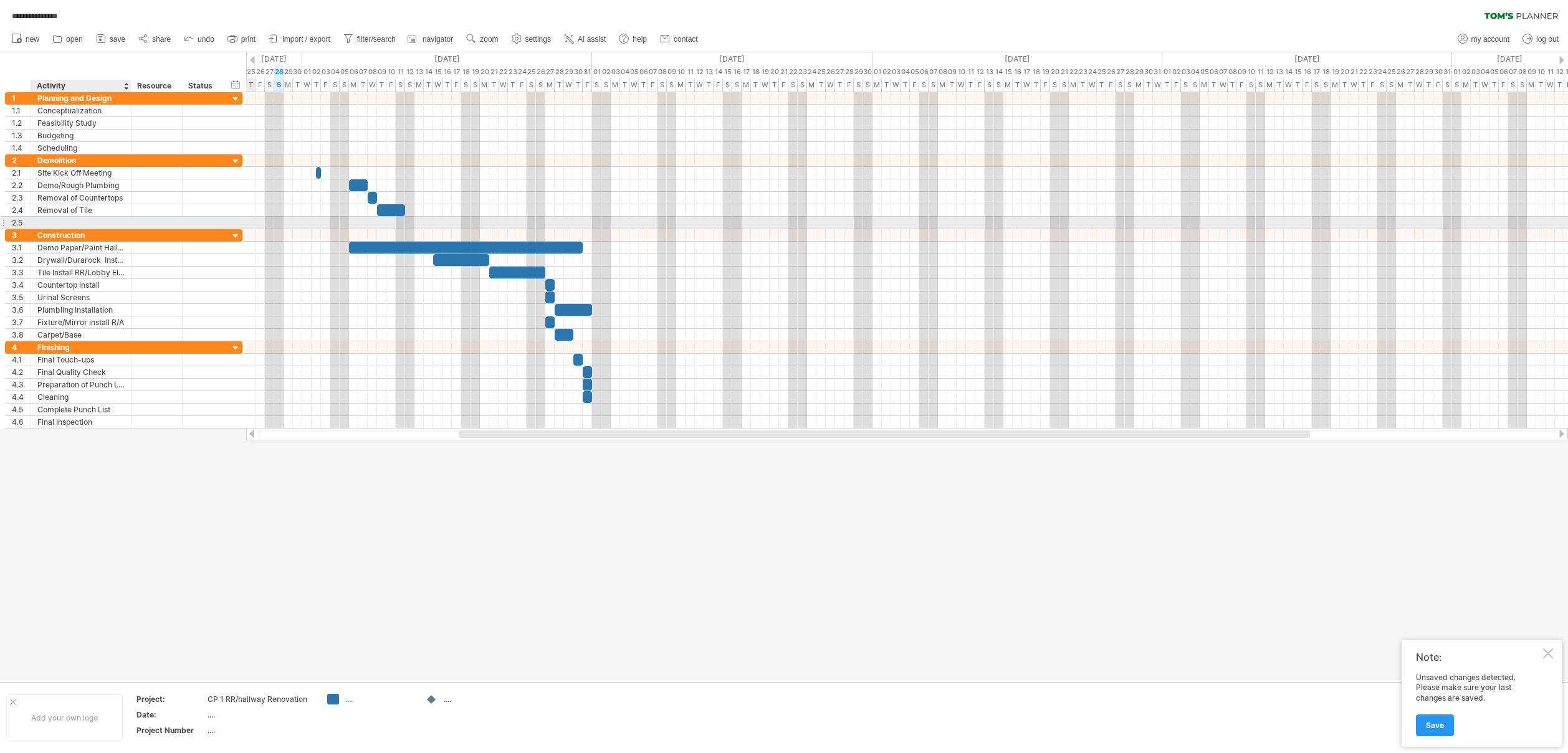
click at [53, 223] on div at bounding box center [80, 222] width 87 height 11
type input "**********"
click at [417, 219] on div at bounding box center [907, 222] width 1322 height 13
click at [417, 219] on div at bounding box center [907, 222] width 1322 height 12
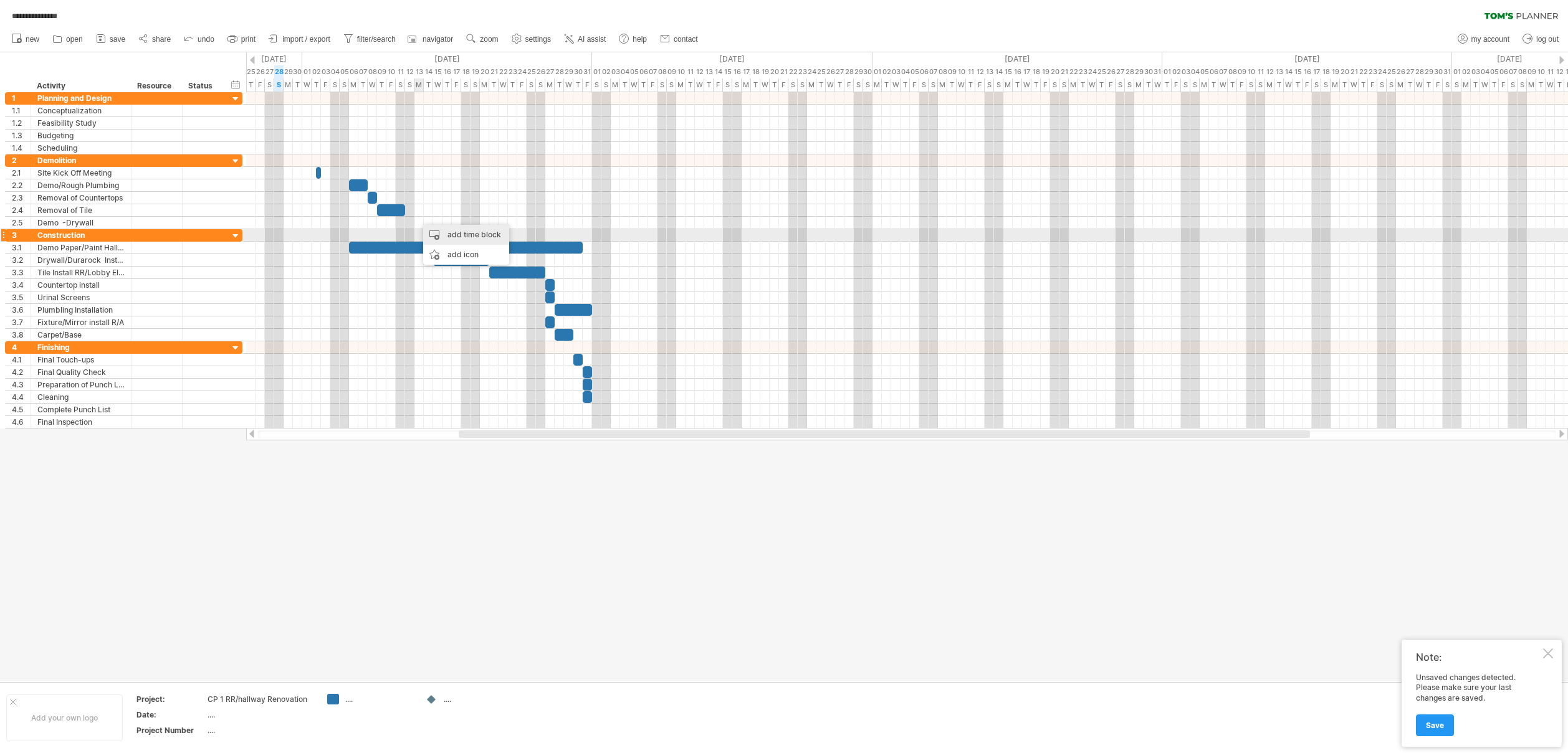
click at [433, 233] on div "add time block" at bounding box center [466, 235] width 86 height 20
click at [494, 254] on span at bounding box center [496, 253] width 10 height 10
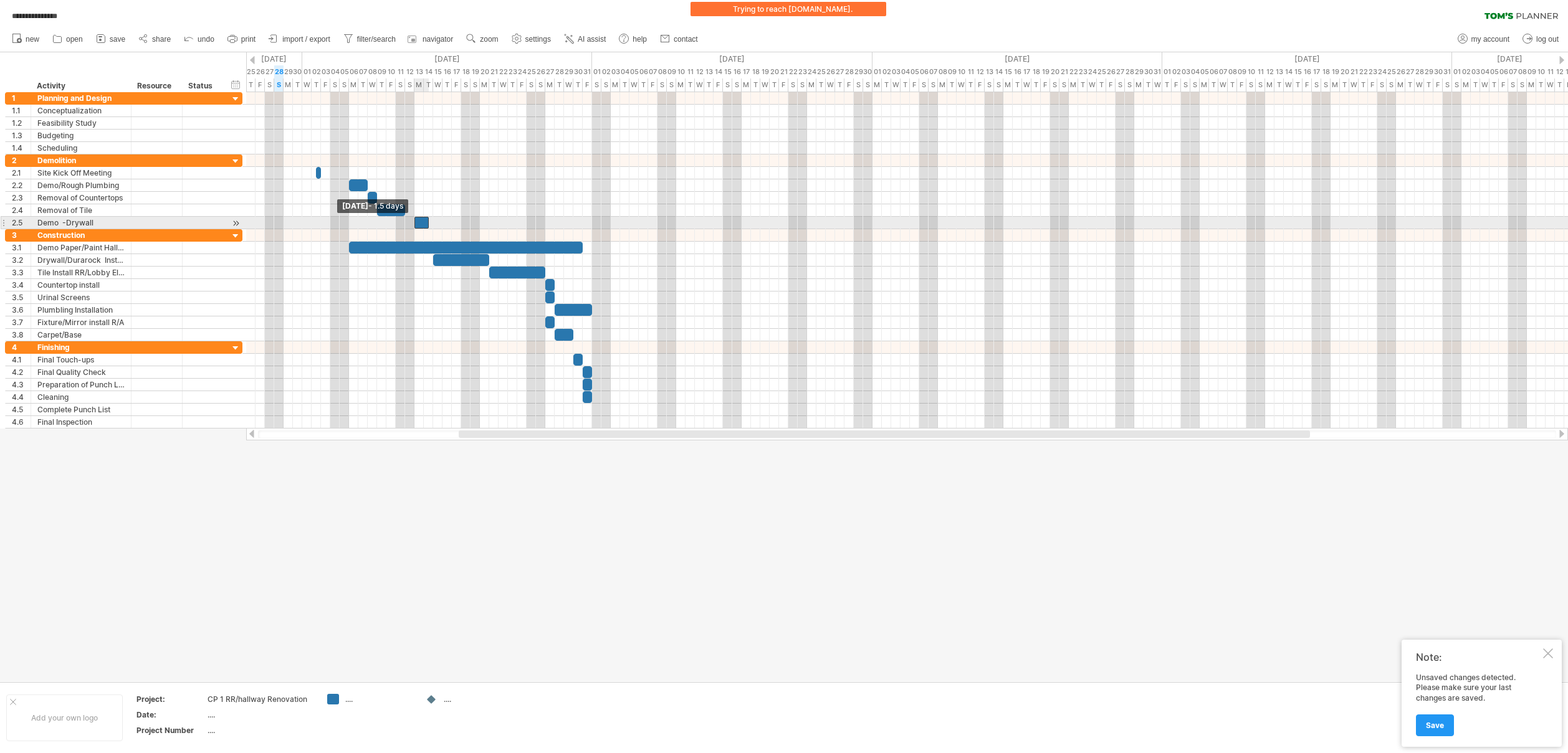
click at [415, 227] on span at bounding box center [413, 222] width 5 height 11
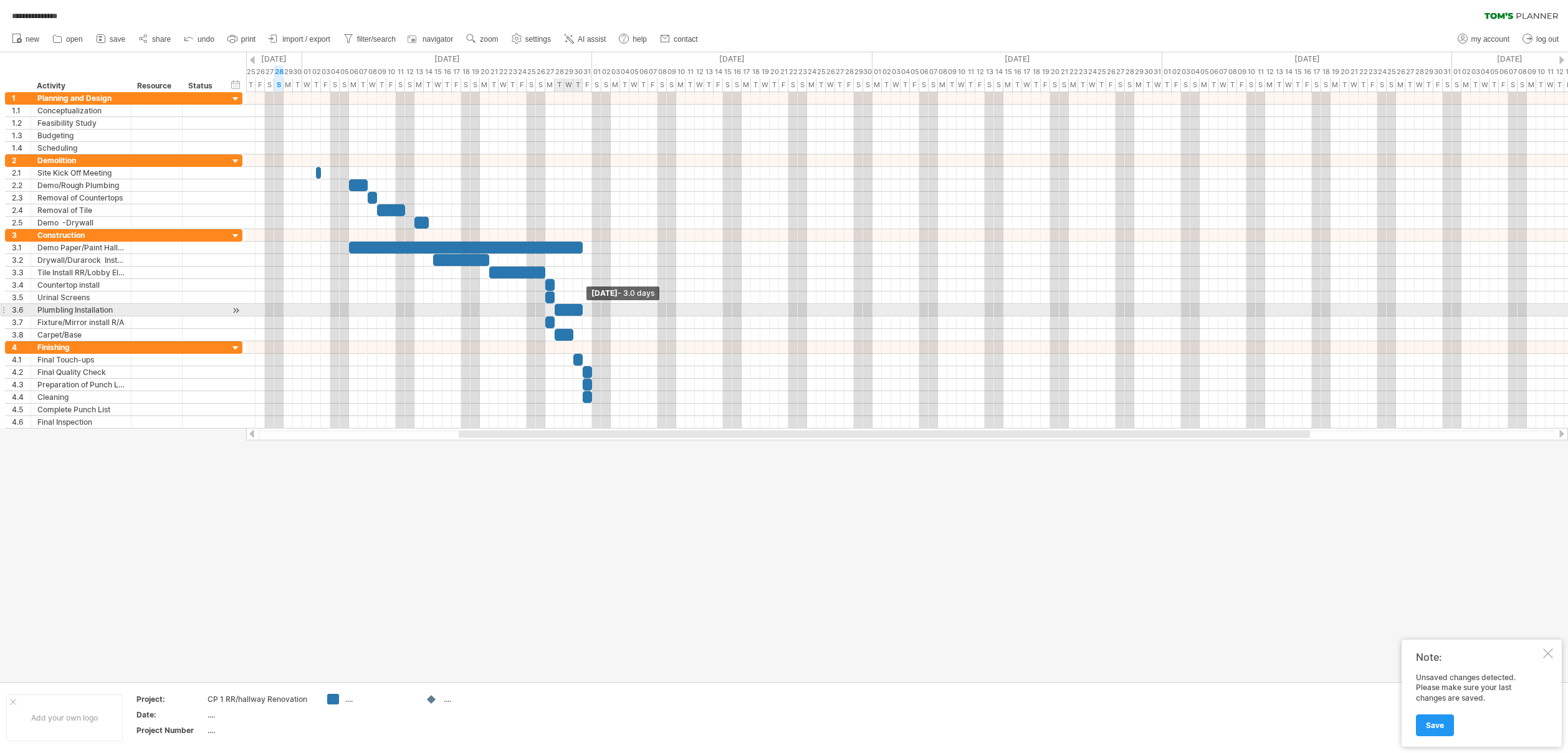
drag, startPoint x: 591, startPoint y: 314, endPoint x: 582, endPoint y: 315, distance: 9.1
click at [582, 315] on span at bounding box center [582, 309] width 5 height 11
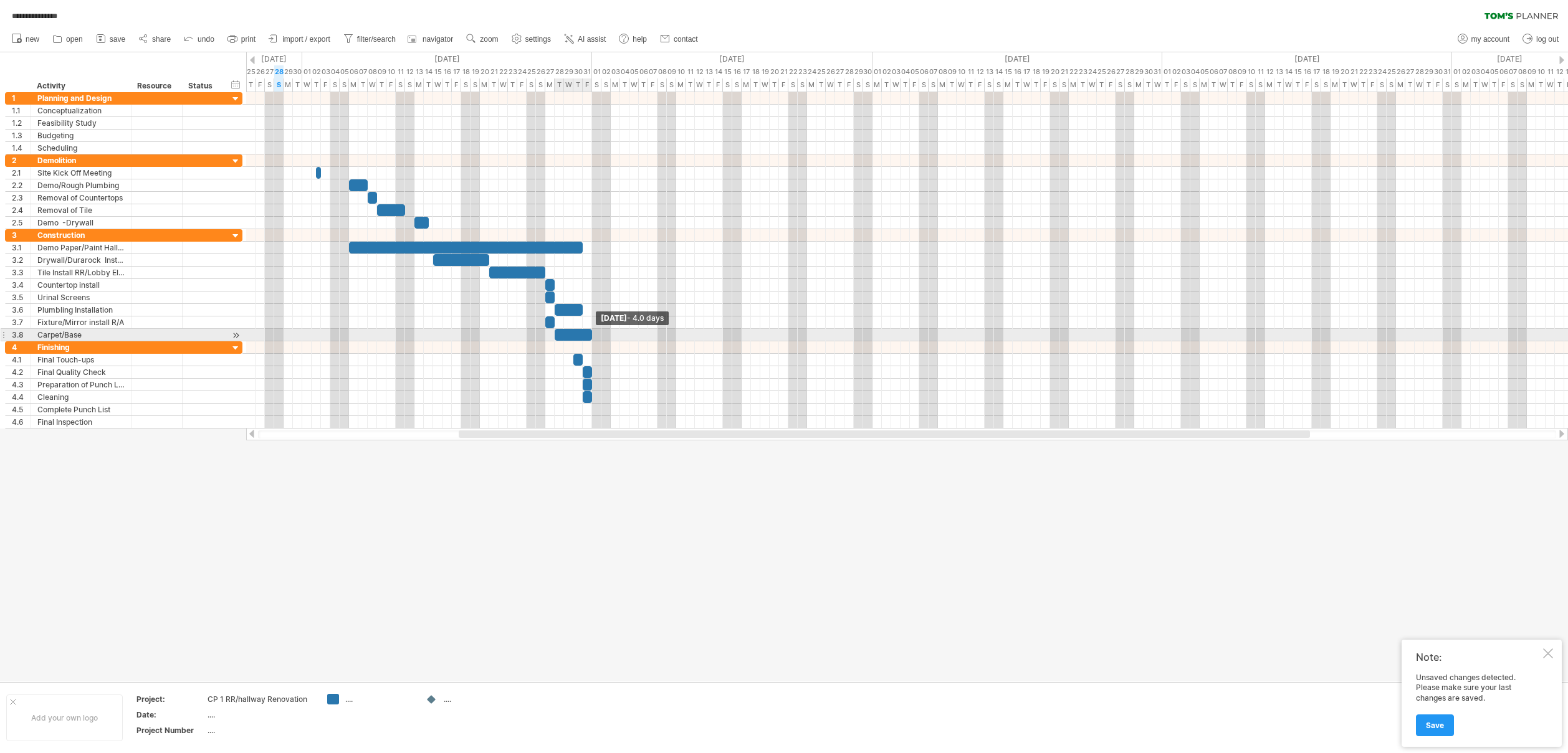
drag, startPoint x: 570, startPoint y: 335, endPoint x: 587, endPoint y: 334, distance: 17.0
click at [587, 334] on div at bounding box center [573, 335] width 37 height 11
drag, startPoint x: 557, startPoint y: 338, endPoint x: 575, endPoint y: 338, distance: 18.0
click at [575, 338] on div at bounding box center [591, 335] width 37 height 11
drag, startPoint x: 609, startPoint y: 335, endPoint x: 591, endPoint y: 337, distance: 18.1
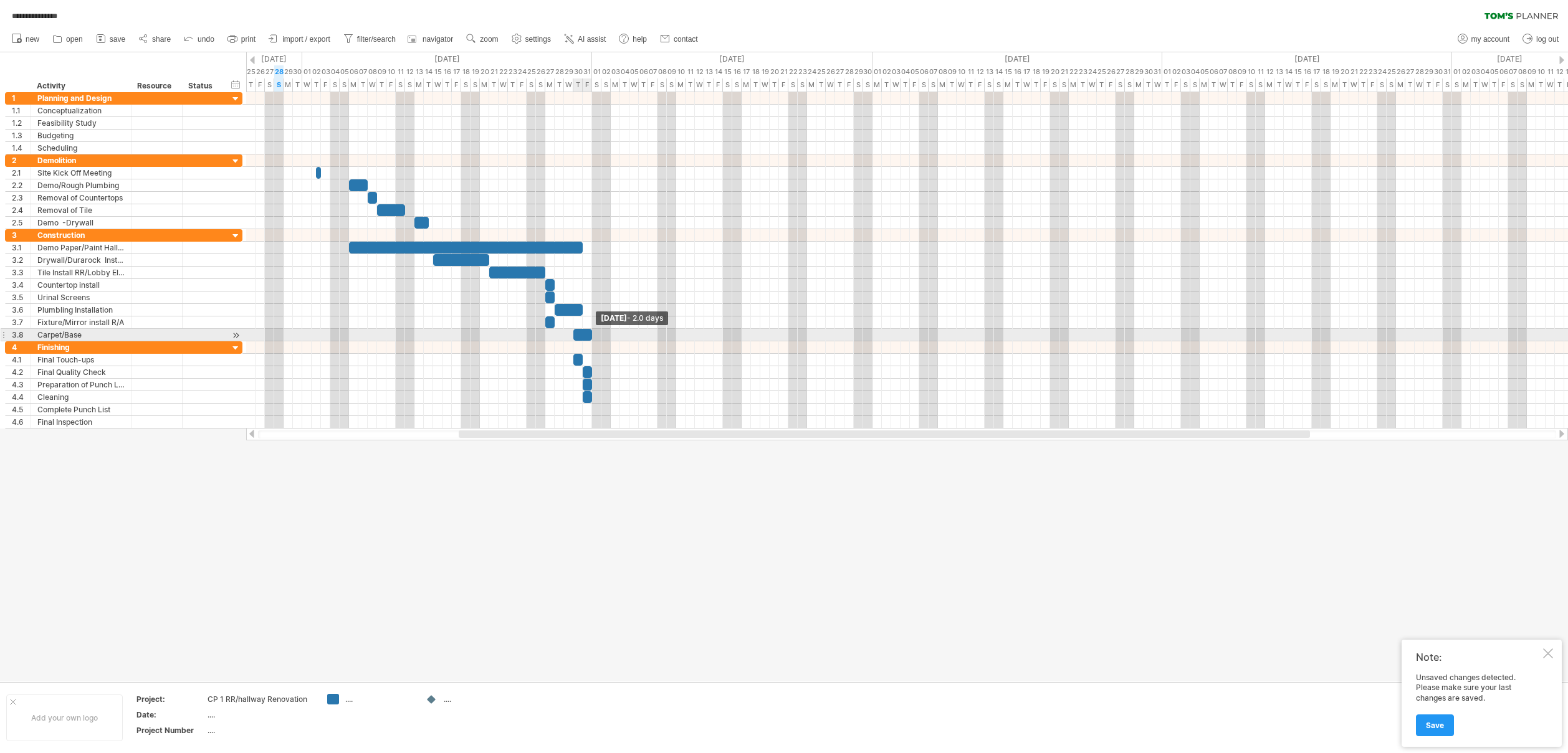
click at [591, 337] on span at bounding box center [591, 335] width 5 height 11
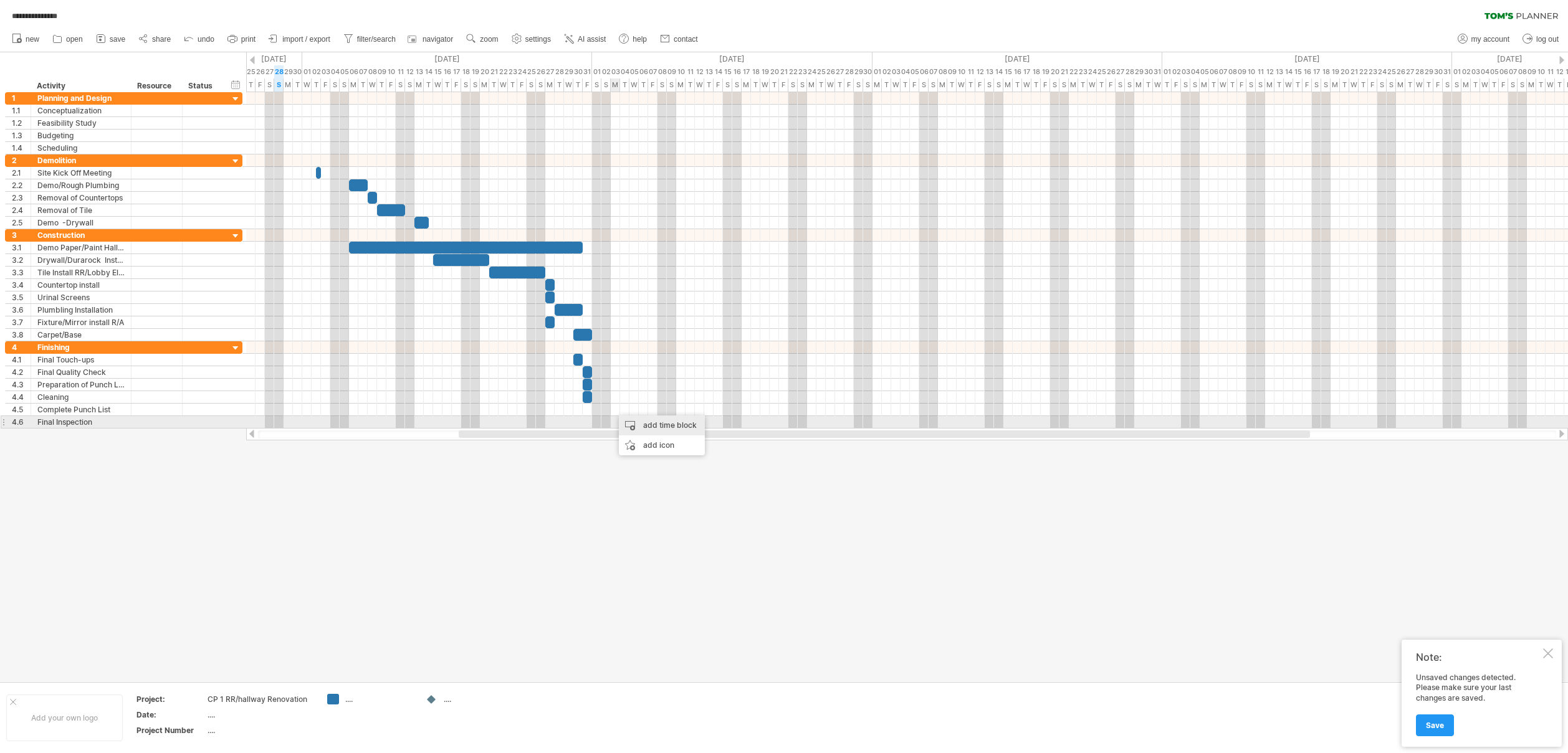
click at [628, 422] on div "add time block" at bounding box center [662, 425] width 86 height 20
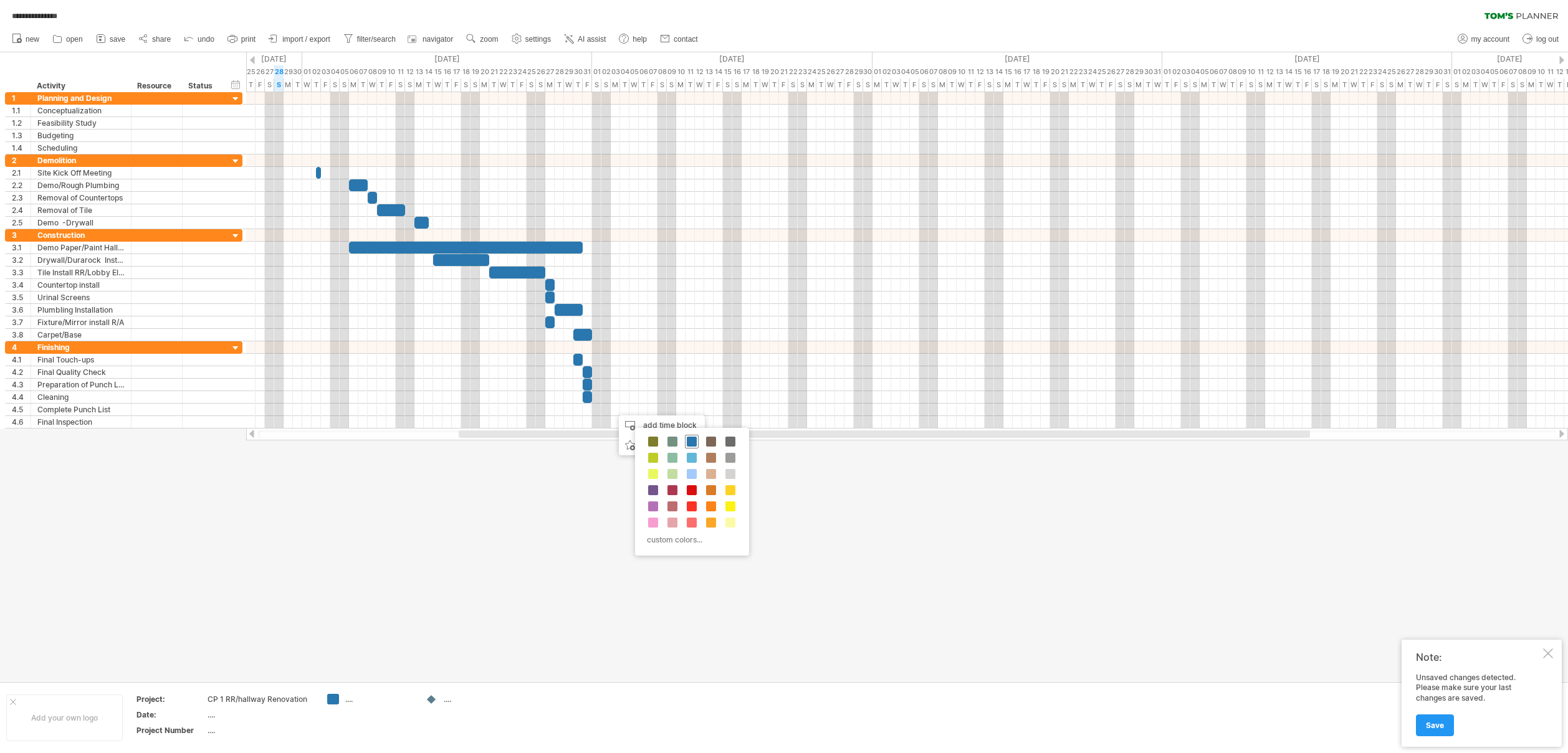
click at [691, 442] on span at bounding box center [691, 441] width 10 height 10
drag, startPoint x: 620, startPoint y: 411, endPoint x: 640, endPoint y: 411, distance: 20.0
click at [640, 411] on span at bounding box center [638, 409] width 5 height 11
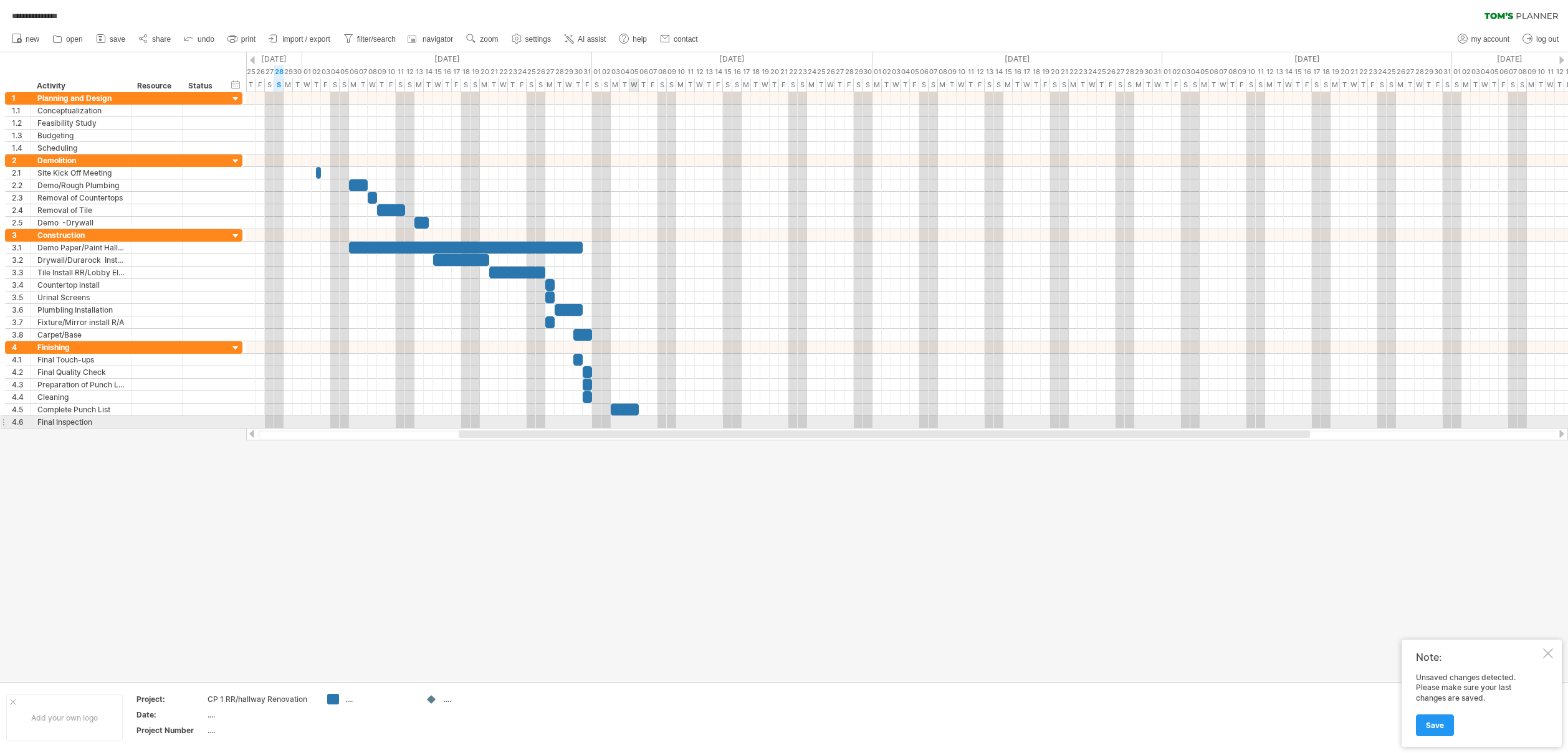
click at [635, 420] on div at bounding box center [907, 422] width 1322 height 12
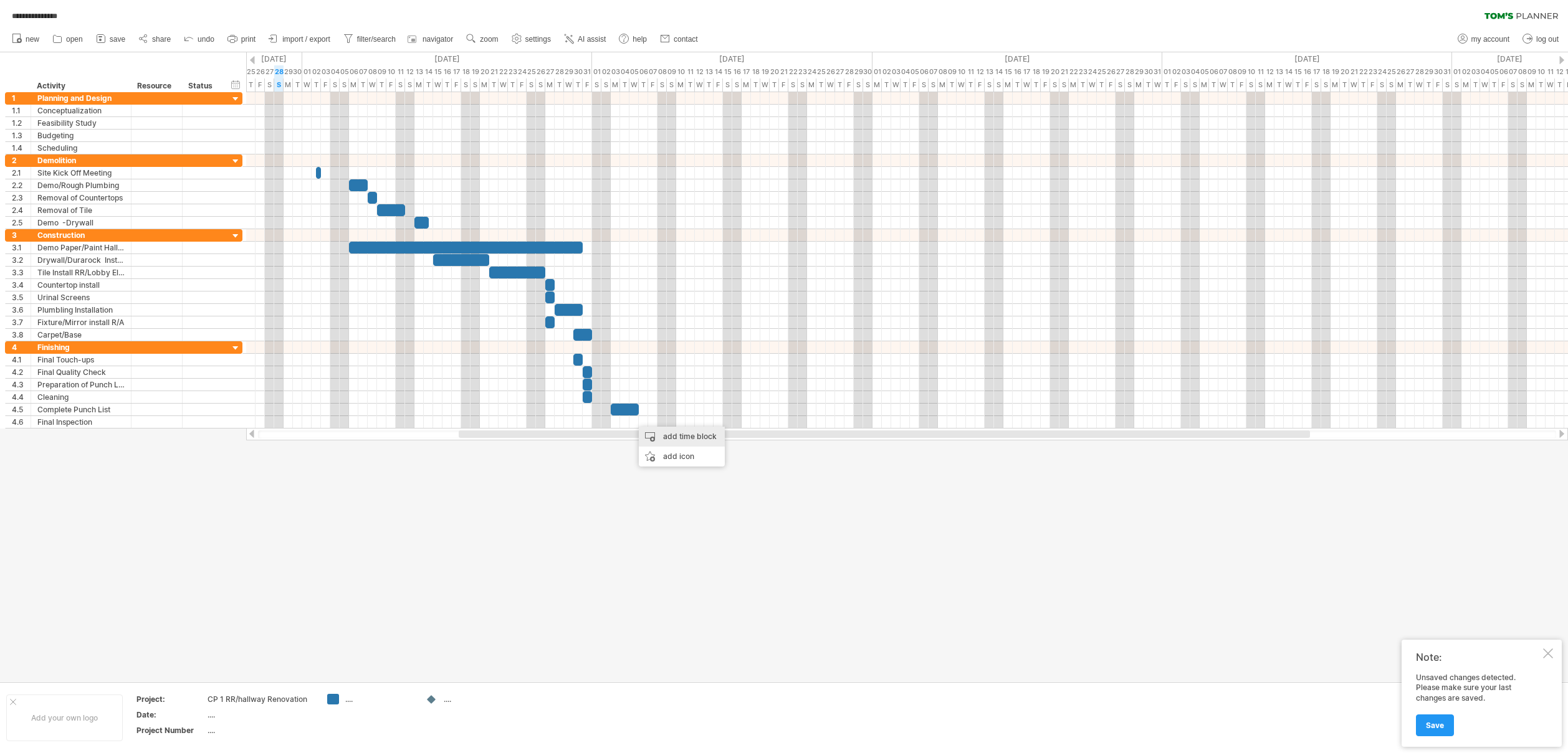
click at [666, 434] on div "add time block" at bounding box center [682, 436] width 86 height 20
click at [728, 450] on span at bounding box center [729, 454] width 10 height 10
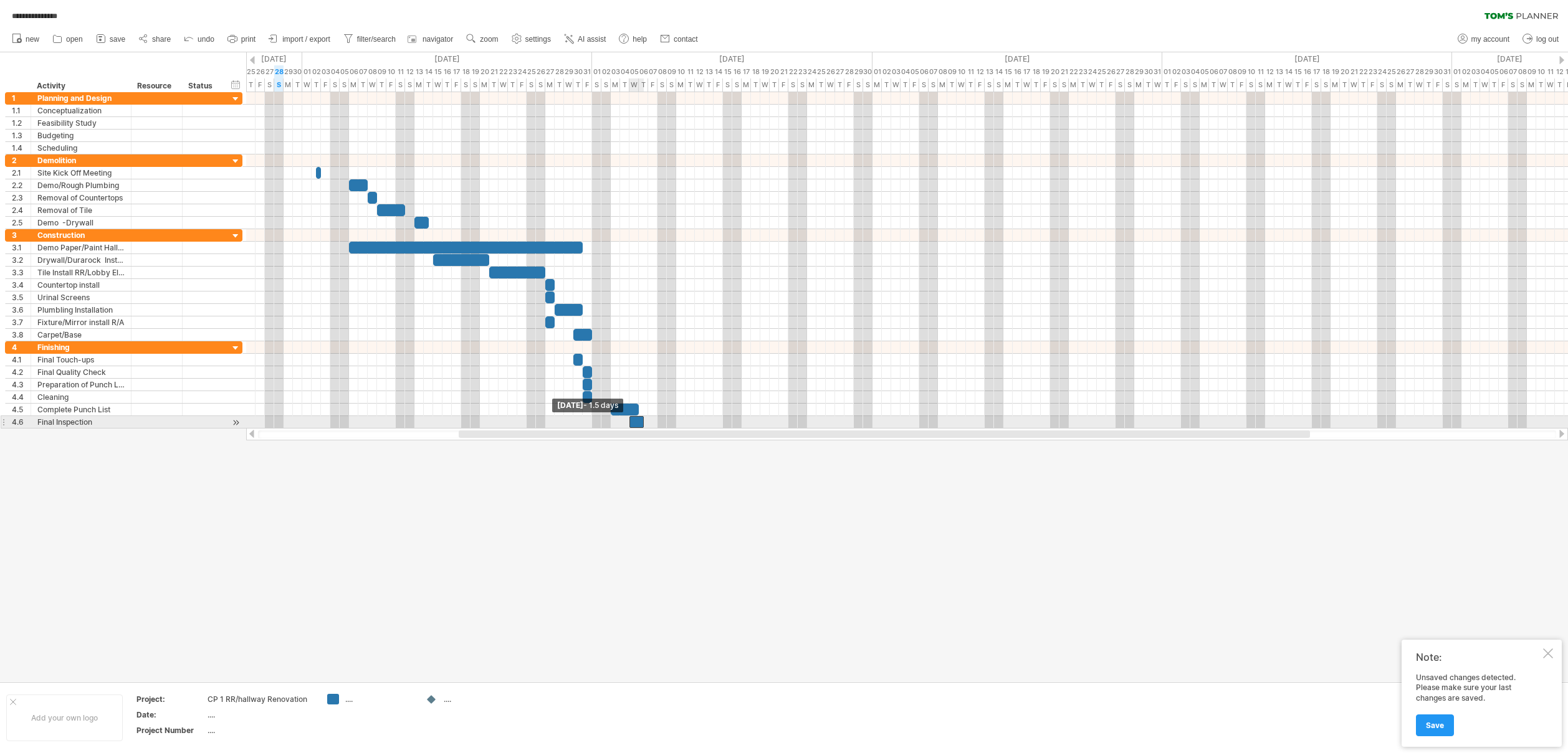
click at [630, 423] on span at bounding box center [628, 422] width 5 height 11
click at [636, 424] on span at bounding box center [638, 422] width 5 height 11
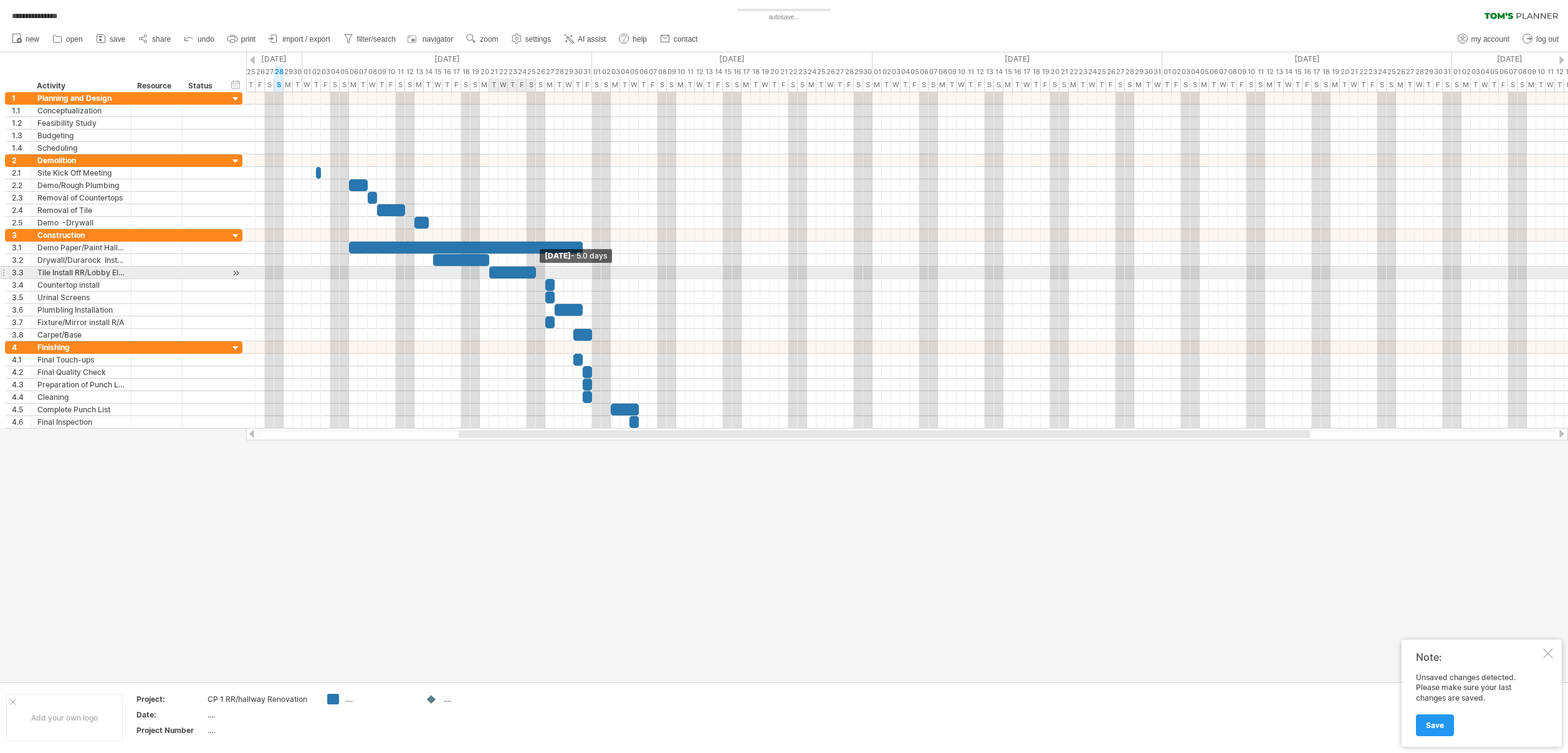
drag, startPoint x: 544, startPoint y: 275, endPoint x: 536, endPoint y: 277, distance: 8.2
click at [536, 277] on span at bounding box center [536, 272] width 5 height 11
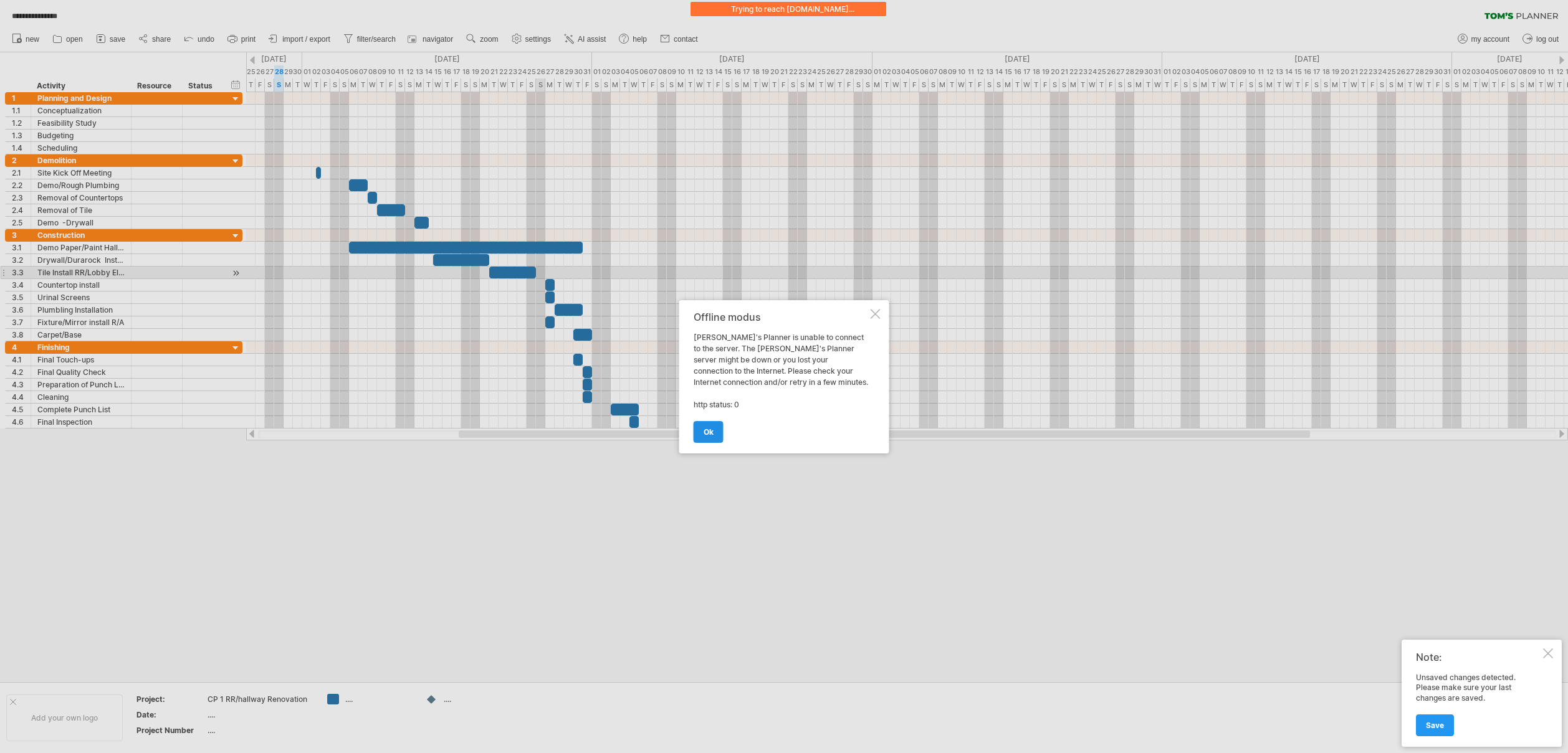
click at [710, 428] on span "ok" at bounding box center [709, 432] width 10 height 10
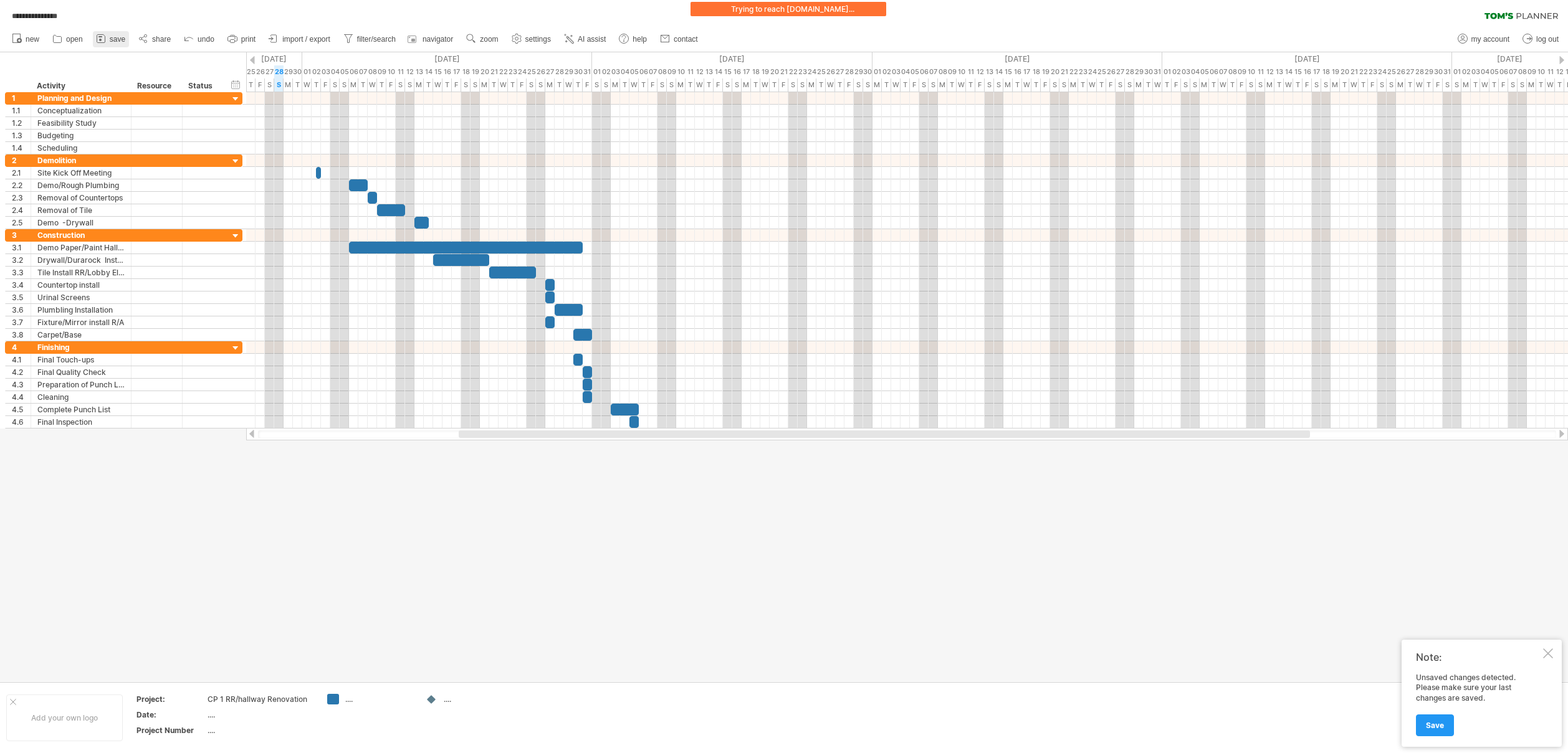
click at [106, 38] on icon at bounding box center [100, 38] width 12 height 12
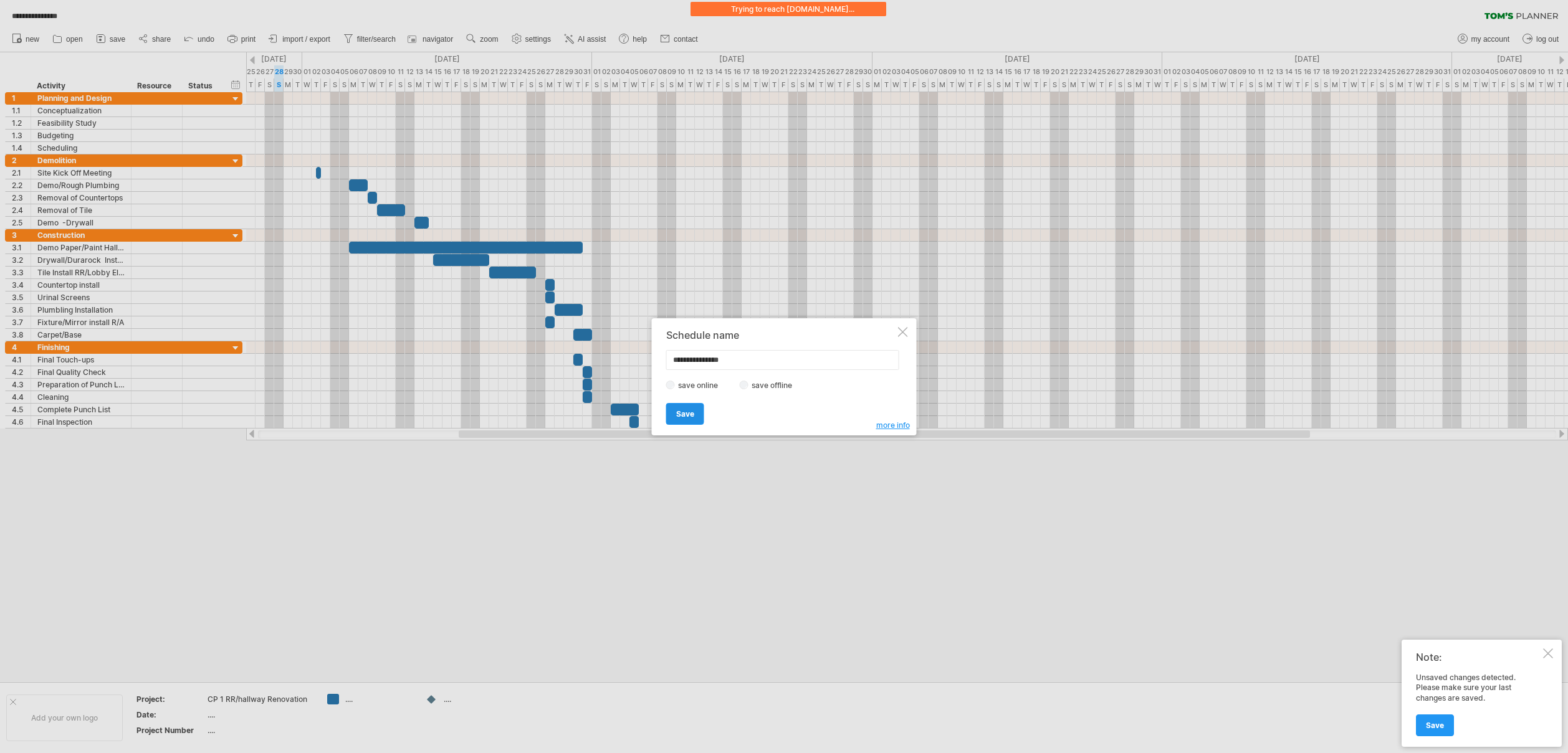
click at [679, 413] on span "Save" at bounding box center [685, 414] width 18 height 10
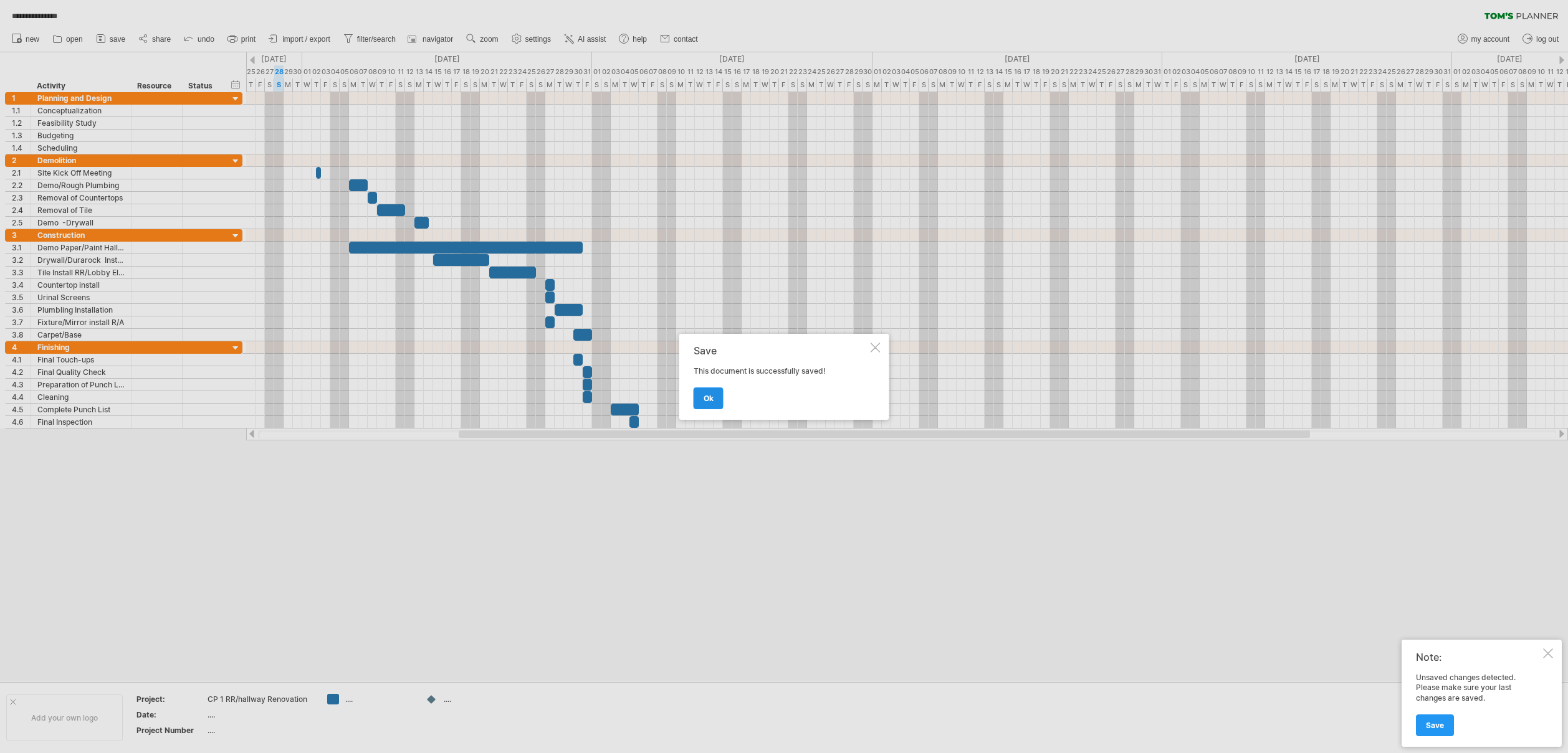
click at [711, 393] on span "ok" at bounding box center [709, 398] width 10 height 10
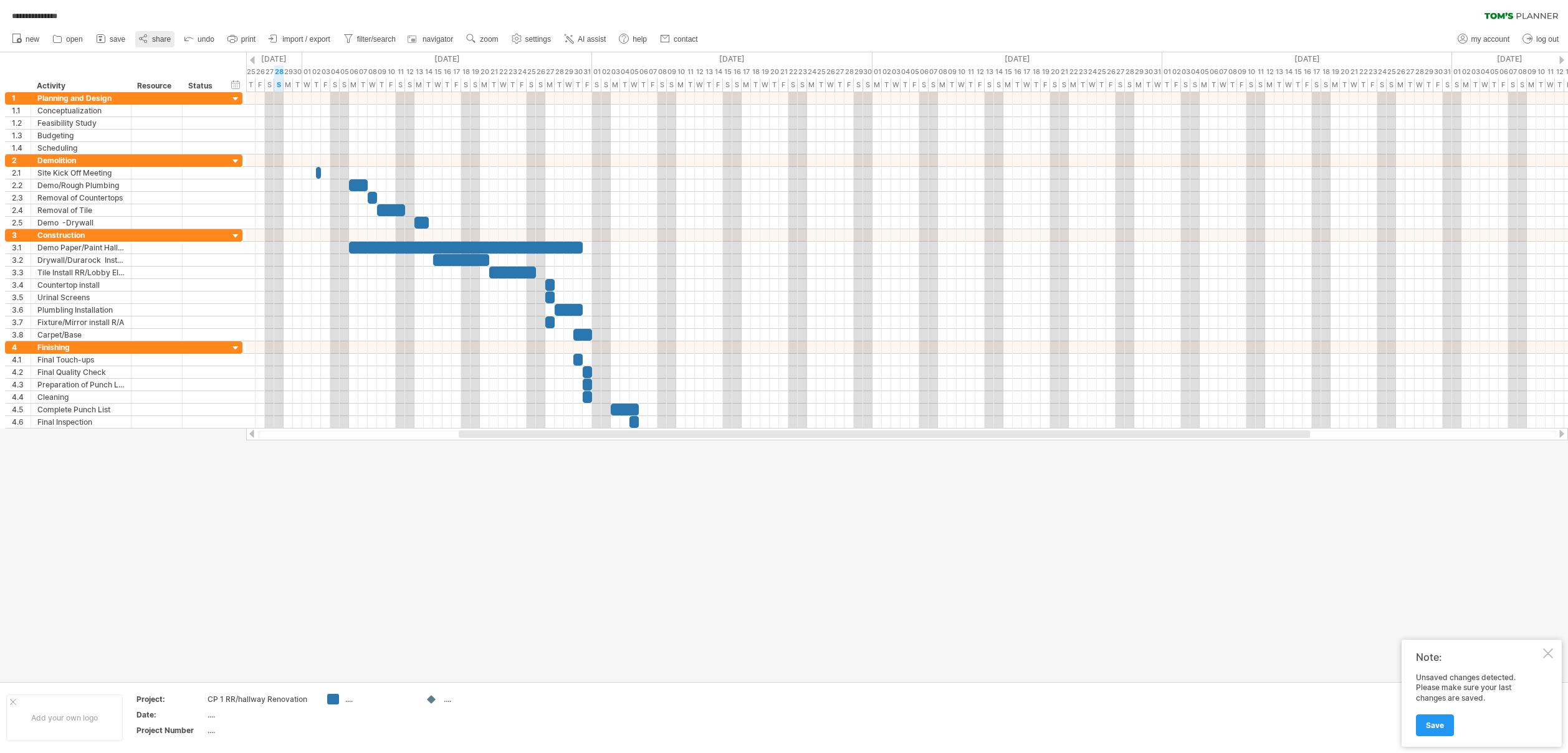
click at [162, 38] on span "share" at bounding box center [161, 39] width 19 height 9
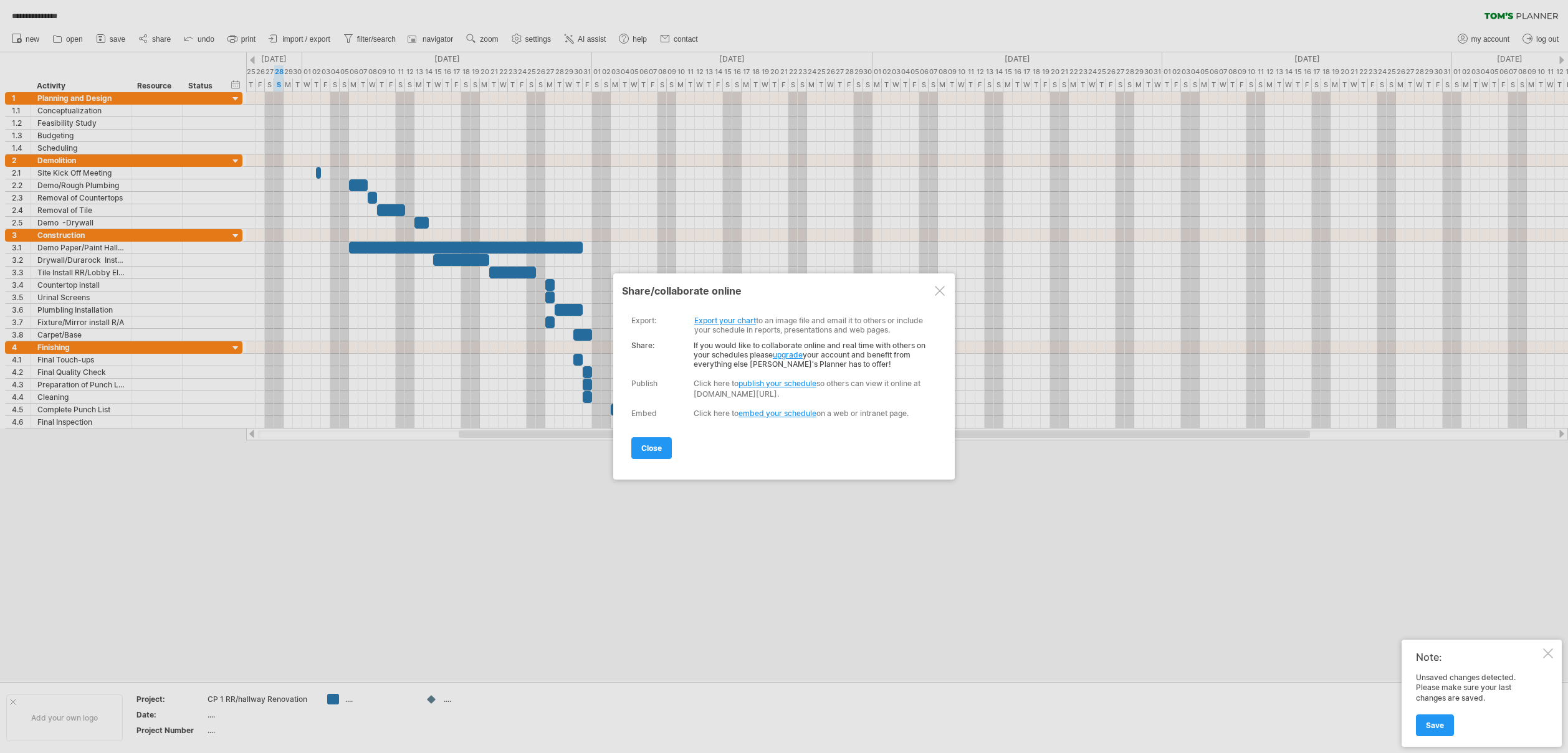
click at [726, 323] on link "Export your chart" at bounding box center [725, 321] width 62 height 10
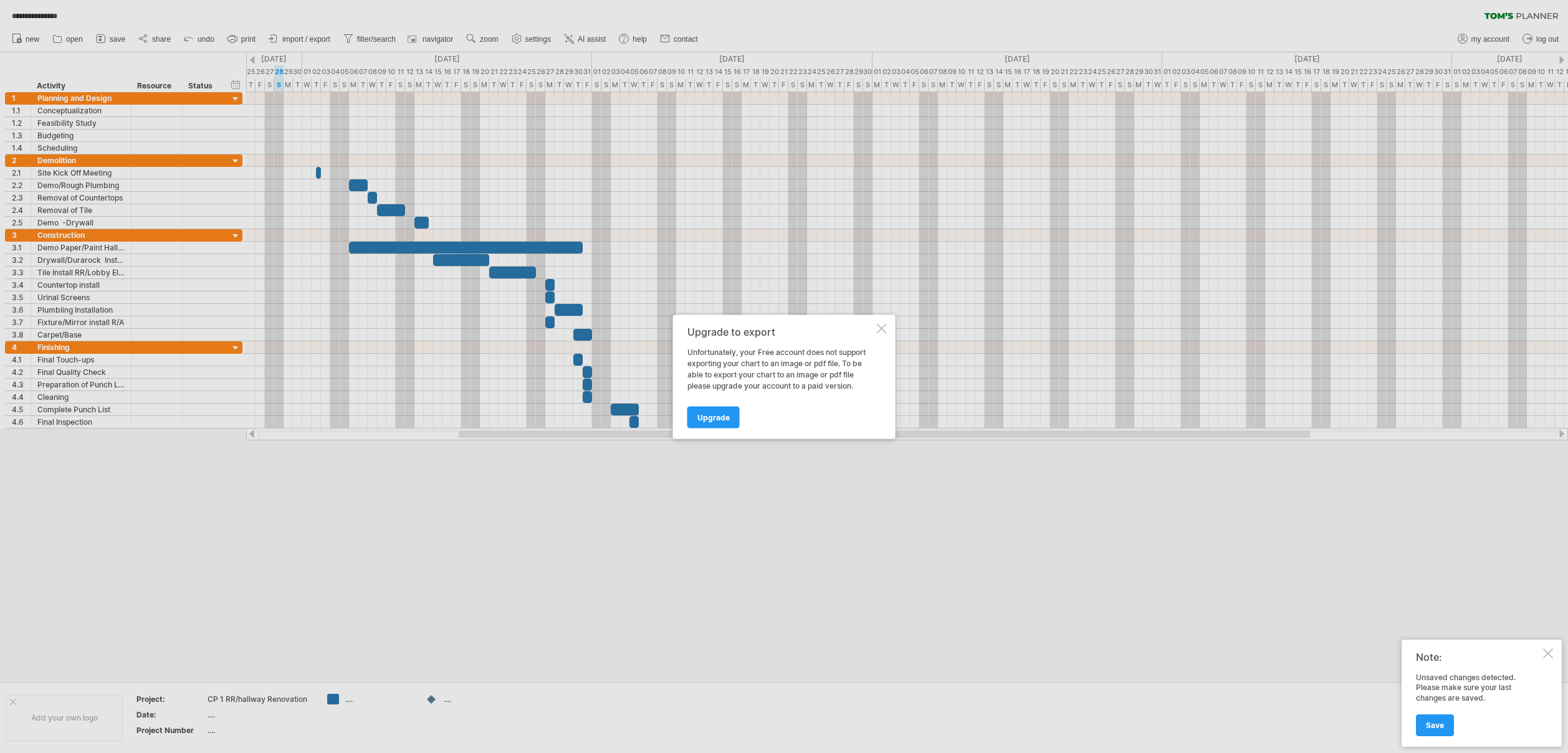
click at [879, 329] on div at bounding box center [881, 328] width 10 height 10
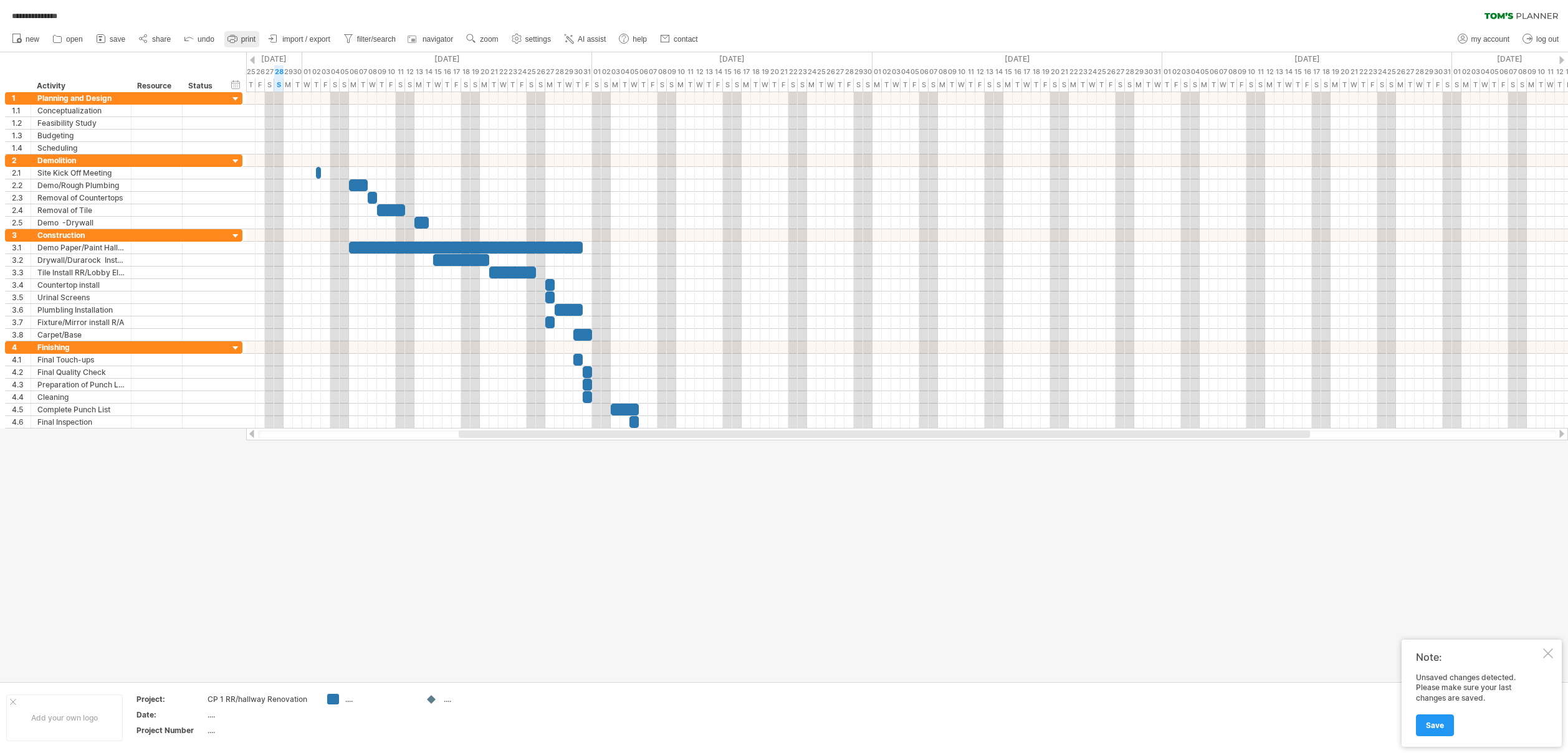
click at [240, 38] on link "print" at bounding box center [242, 39] width 35 height 16
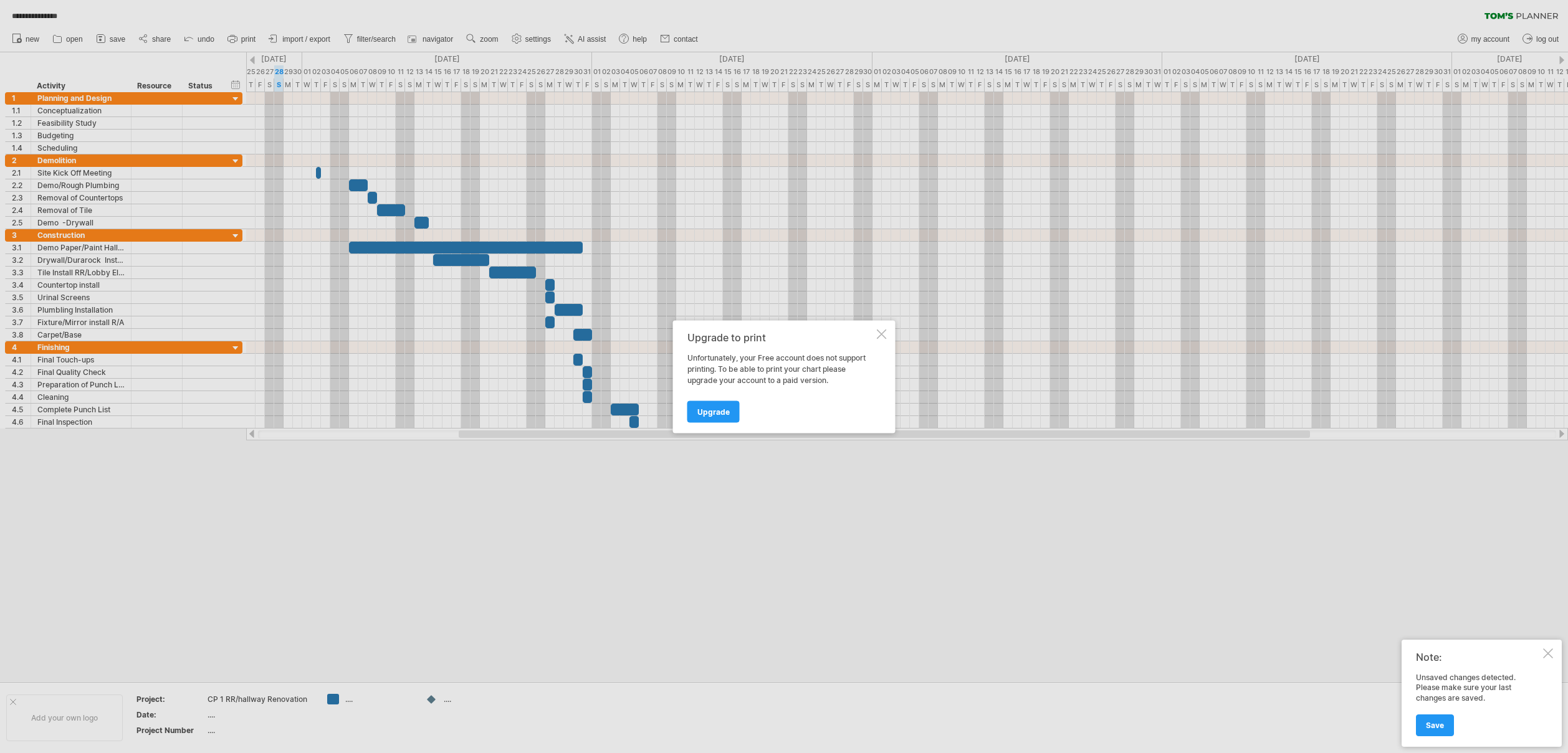
click at [667, 512] on div at bounding box center [784, 376] width 1568 height 753
